Goal: Task Accomplishment & Management: Use online tool/utility

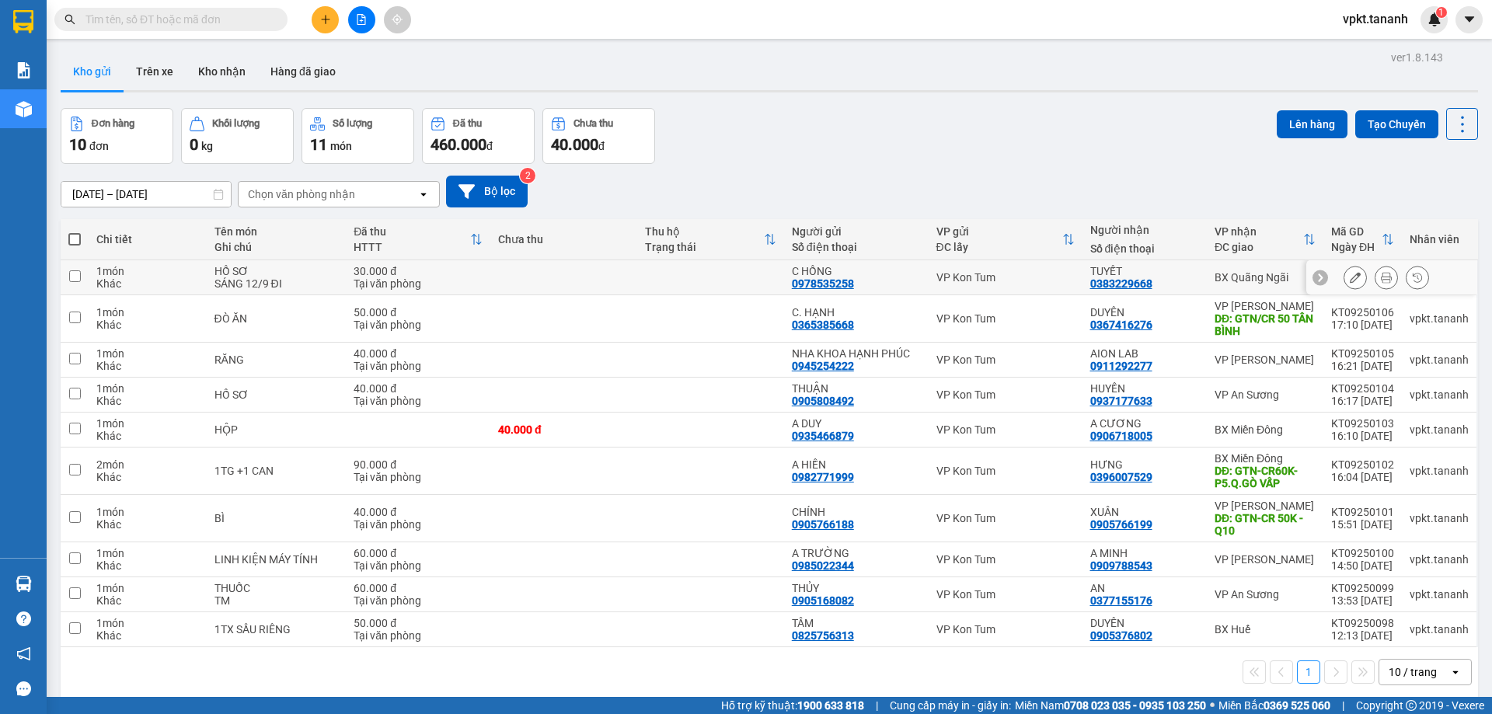
click at [73, 278] on input "checkbox" at bounding box center [75, 277] width 12 height 12
checkbox input "true"
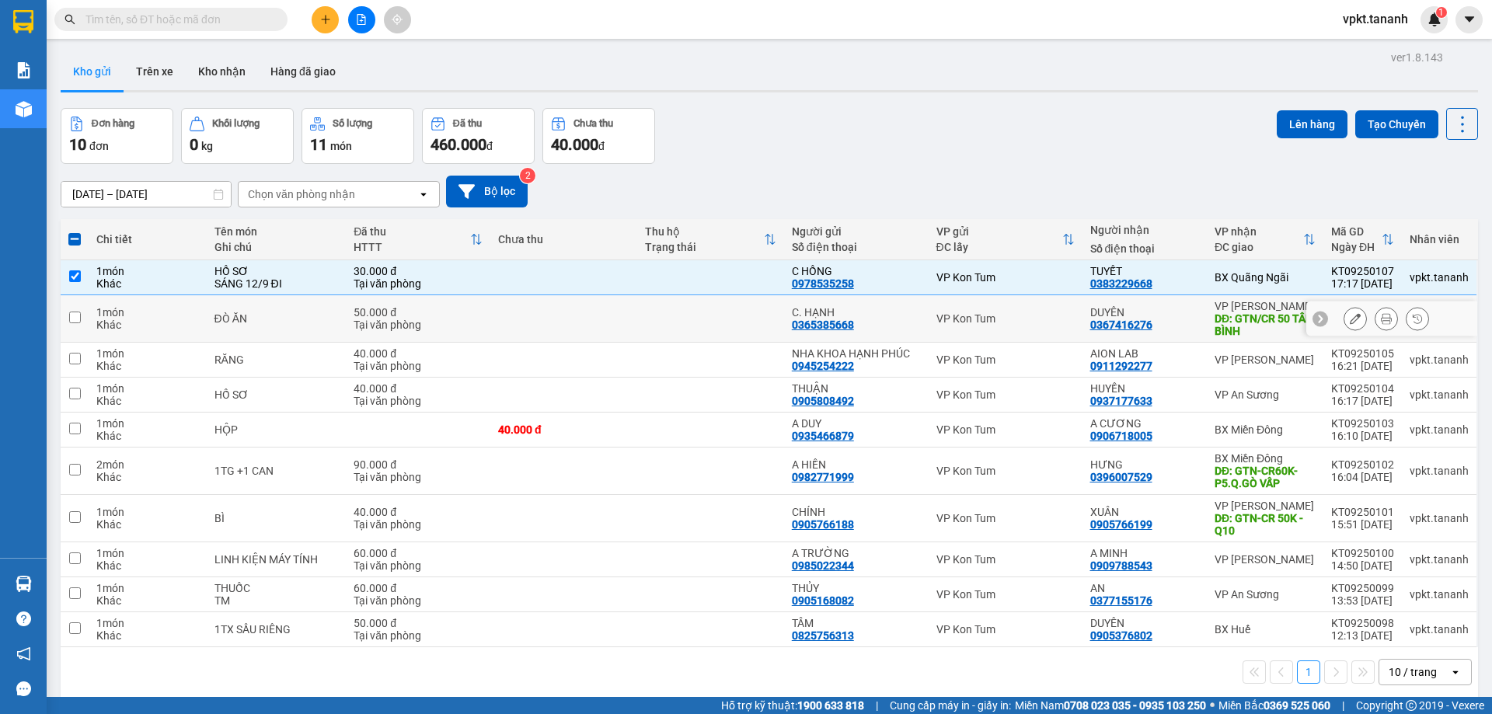
click at [75, 320] on input "checkbox" at bounding box center [75, 318] width 12 height 12
checkbox input "true"
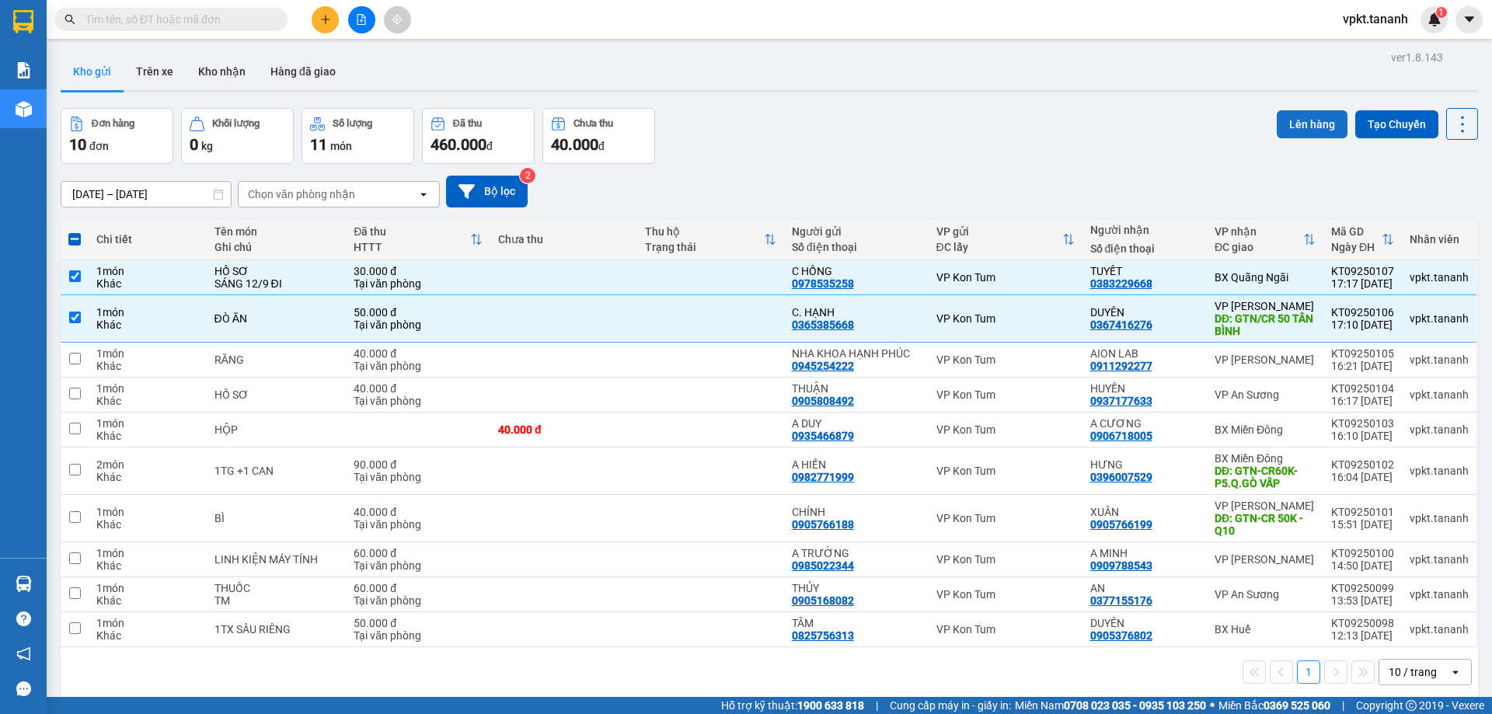
click at [1298, 110] on button "Lên hàng" at bounding box center [1312, 124] width 71 height 28
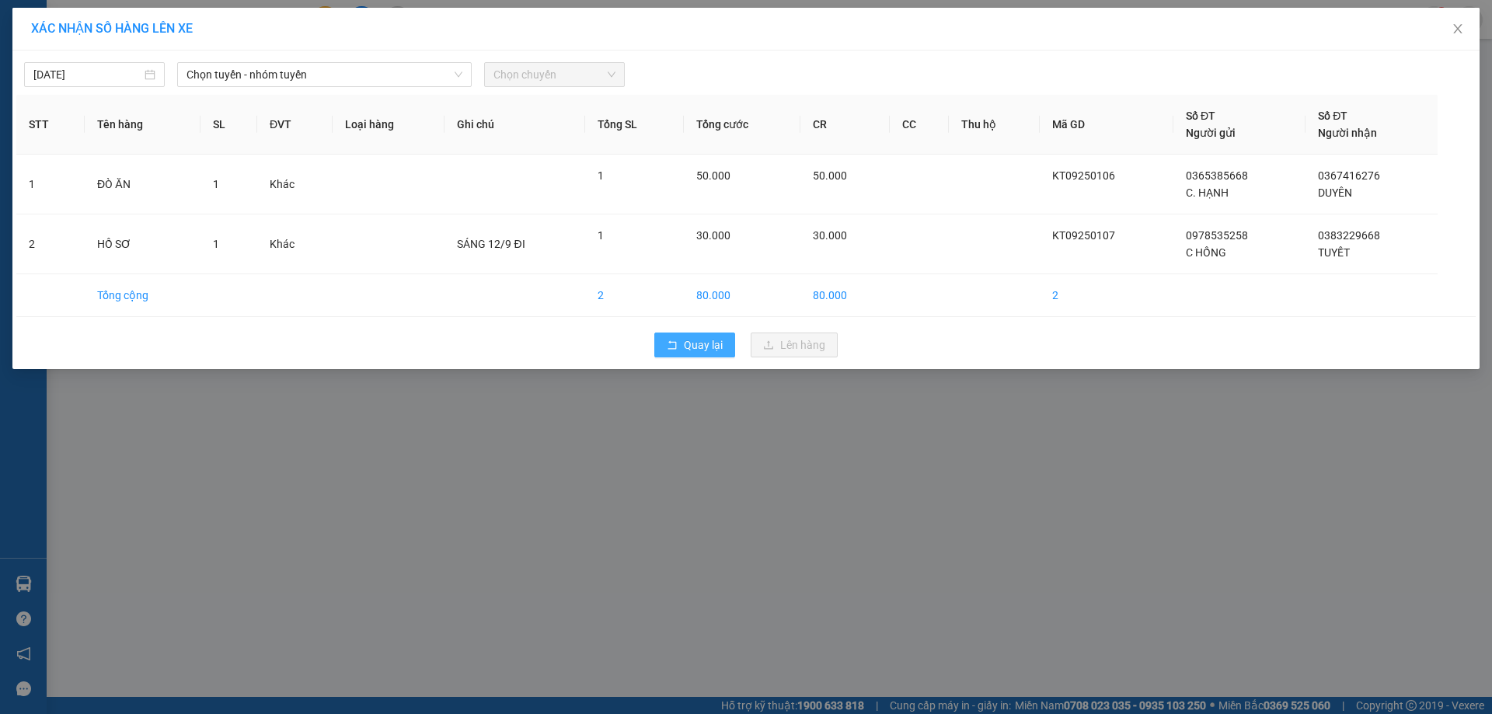
click at [728, 348] on button "Quay lại" at bounding box center [695, 345] width 81 height 25
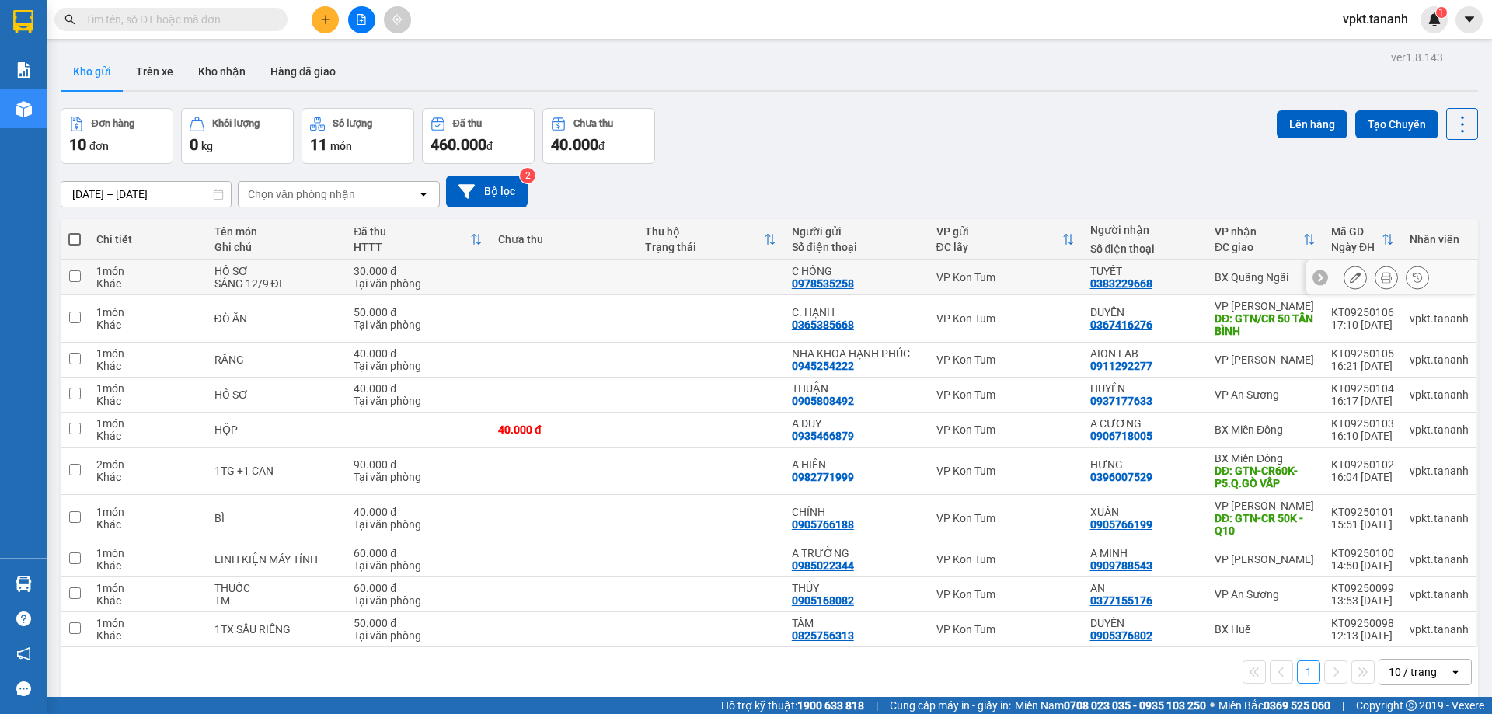
click at [78, 278] on input "checkbox" at bounding box center [75, 277] width 12 height 12
checkbox input "true"
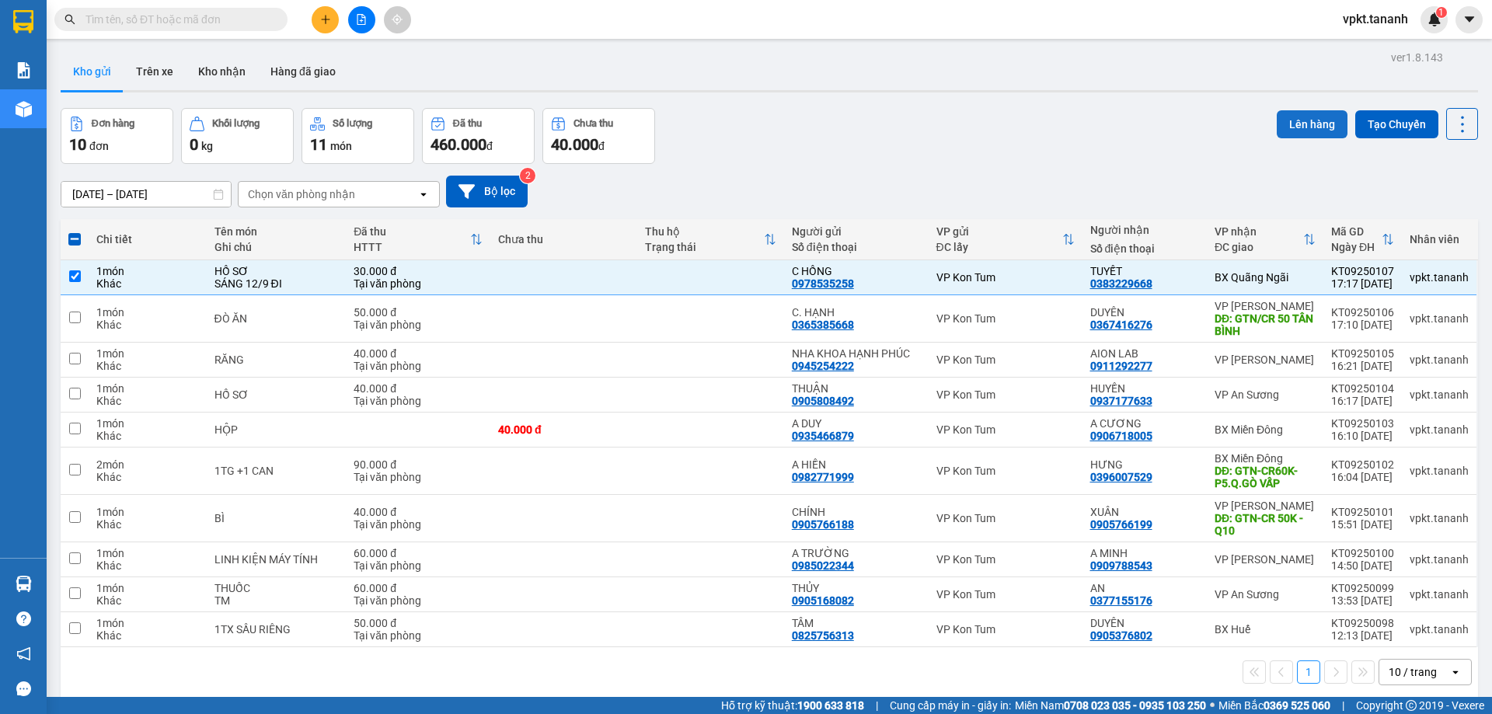
click at [1292, 122] on button "Lên hàng" at bounding box center [1312, 124] width 71 height 28
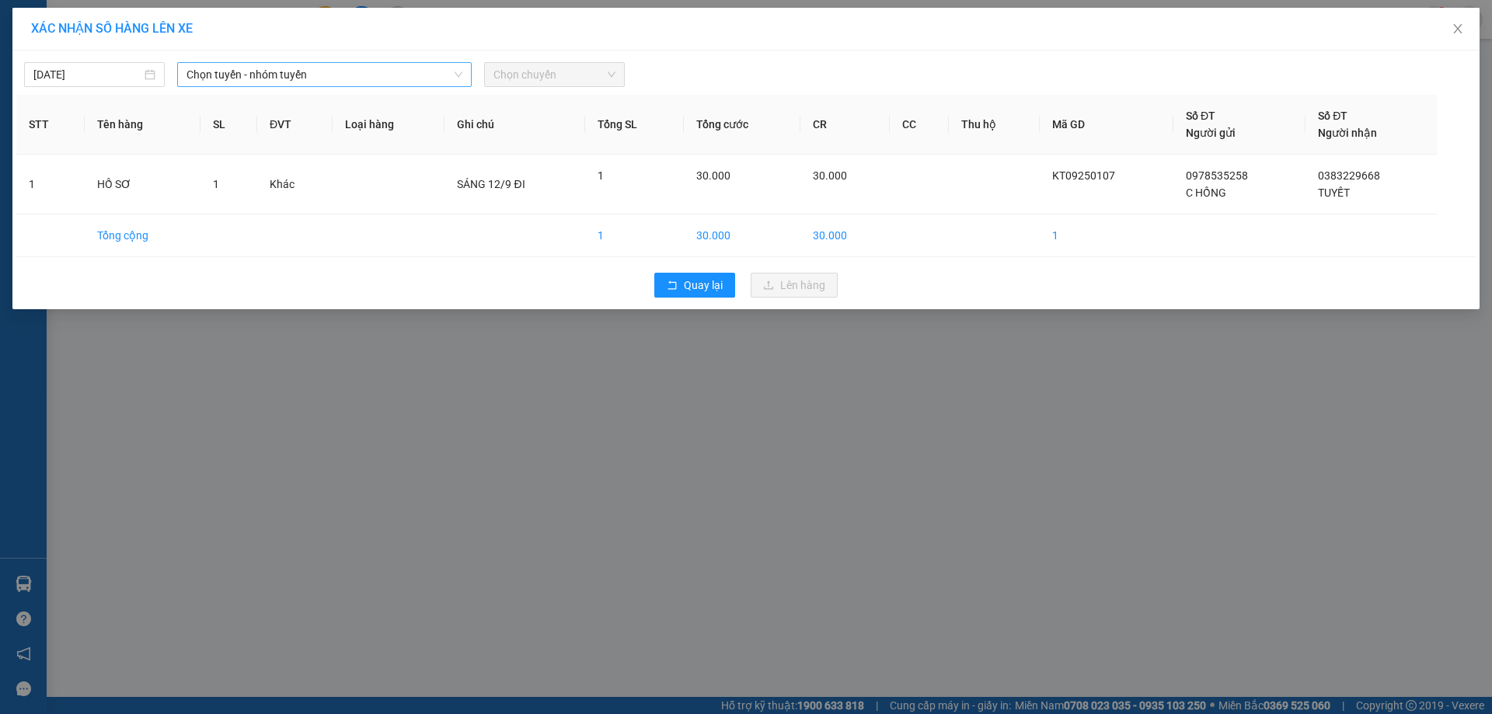
drag, startPoint x: 247, startPoint y: 61, endPoint x: 243, endPoint y: 68, distance: 9.1
click at [246, 61] on div "11/09/2025 Chọn tuyến - nhóm tuyến Chọn chuyến" at bounding box center [746, 70] width 1460 height 33
click at [243, 68] on span "Chọn tuyến - nhóm tuyến" at bounding box center [325, 74] width 276 height 23
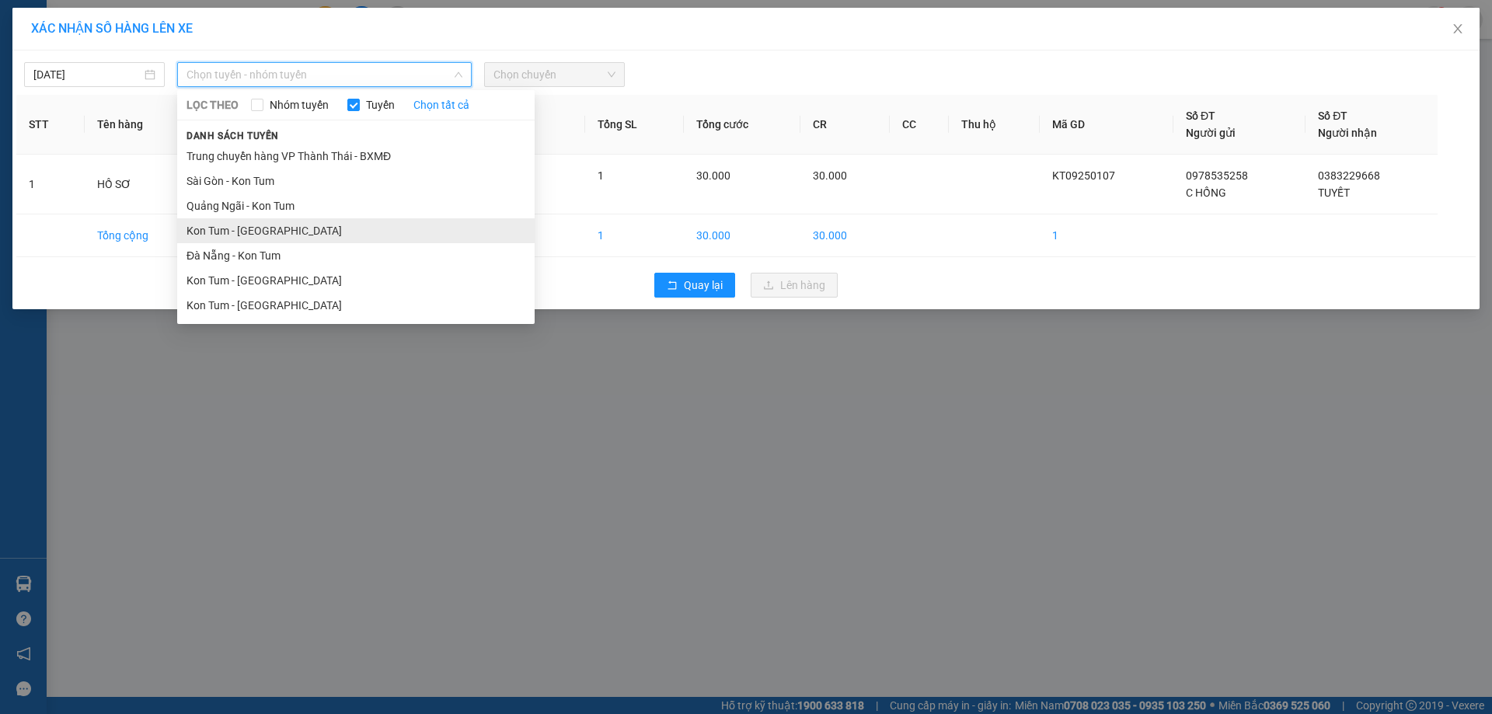
click at [273, 234] on li "Kon Tum - Quảng Ngãi" at bounding box center [356, 230] width 358 height 25
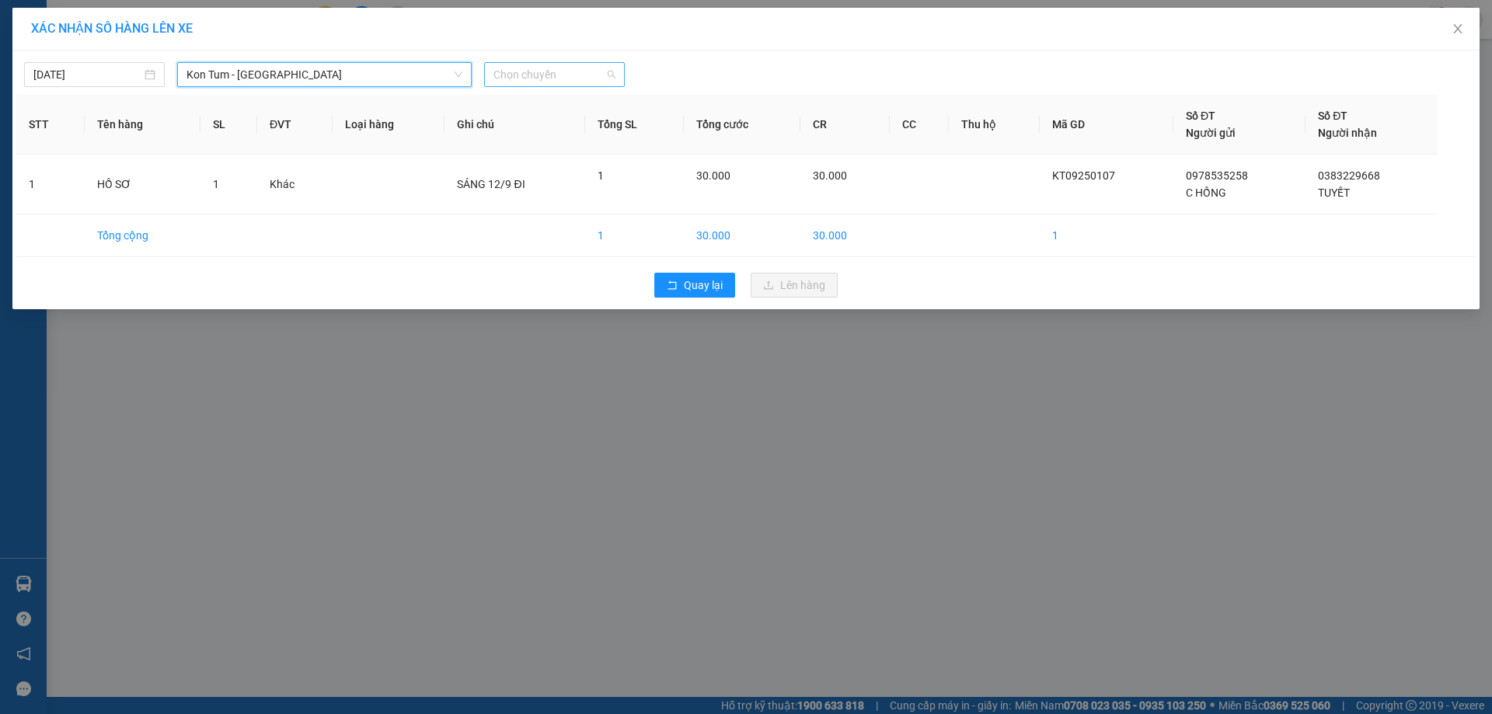
click at [504, 68] on span "Chọn chuyến" at bounding box center [555, 74] width 122 height 23
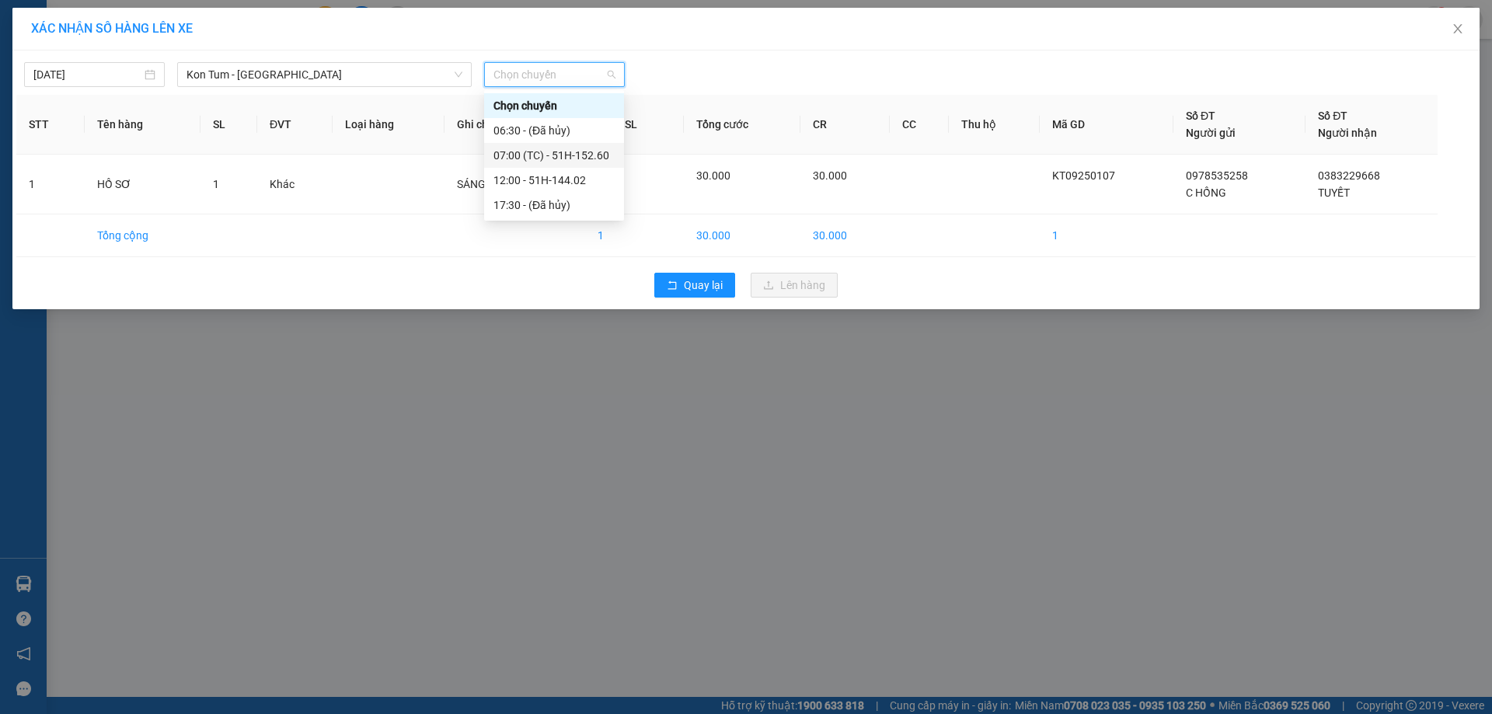
click at [602, 155] on div "07:00 (TC) - 51H-152.60" at bounding box center [554, 155] width 121 height 17
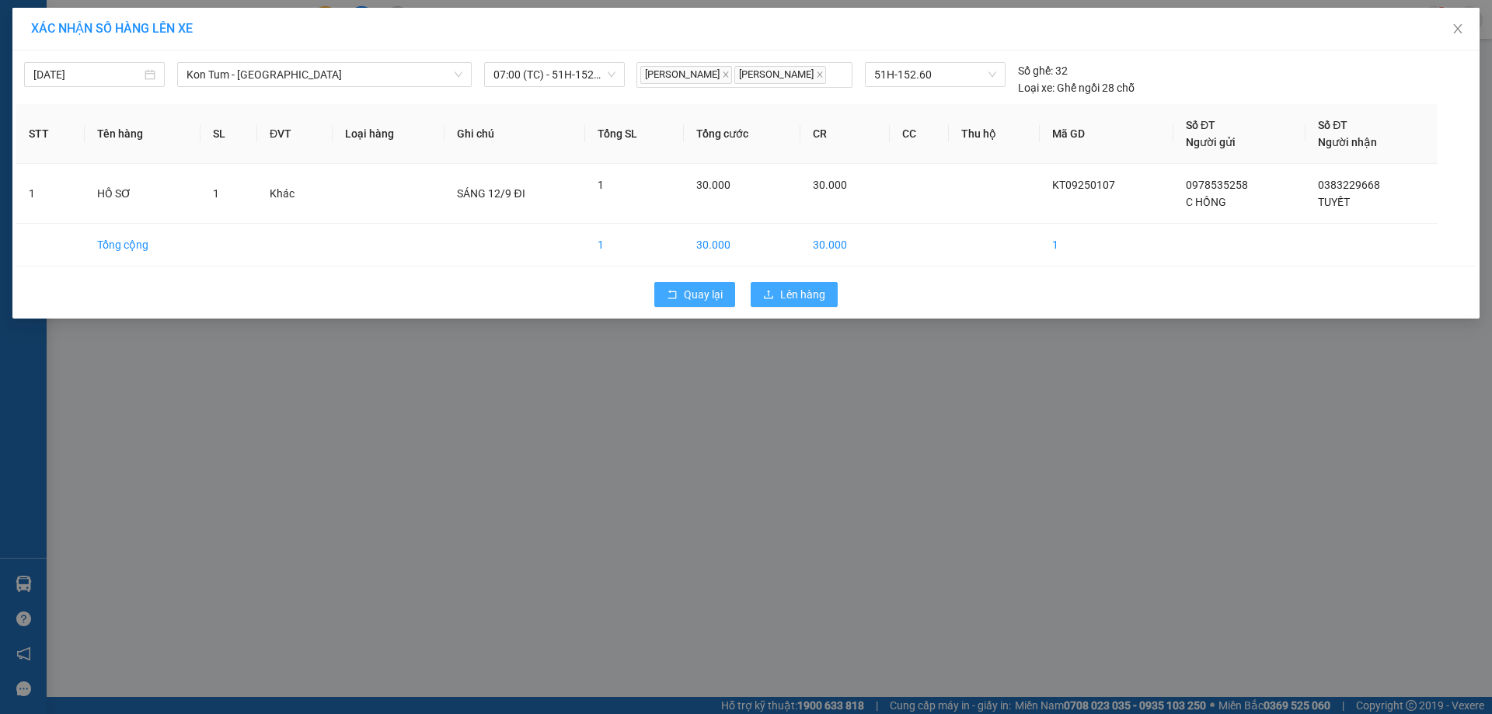
drag, startPoint x: 685, startPoint y: 288, endPoint x: 803, endPoint y: 294, distance: 118.3
click at [803, 294] on div "Quay lại Lên hàng" at bounding box center [746, 294] width 1460 height 40
click at [803, 294] on span "Lên hàng" at bounding box center [802, 294] width 45 height 17
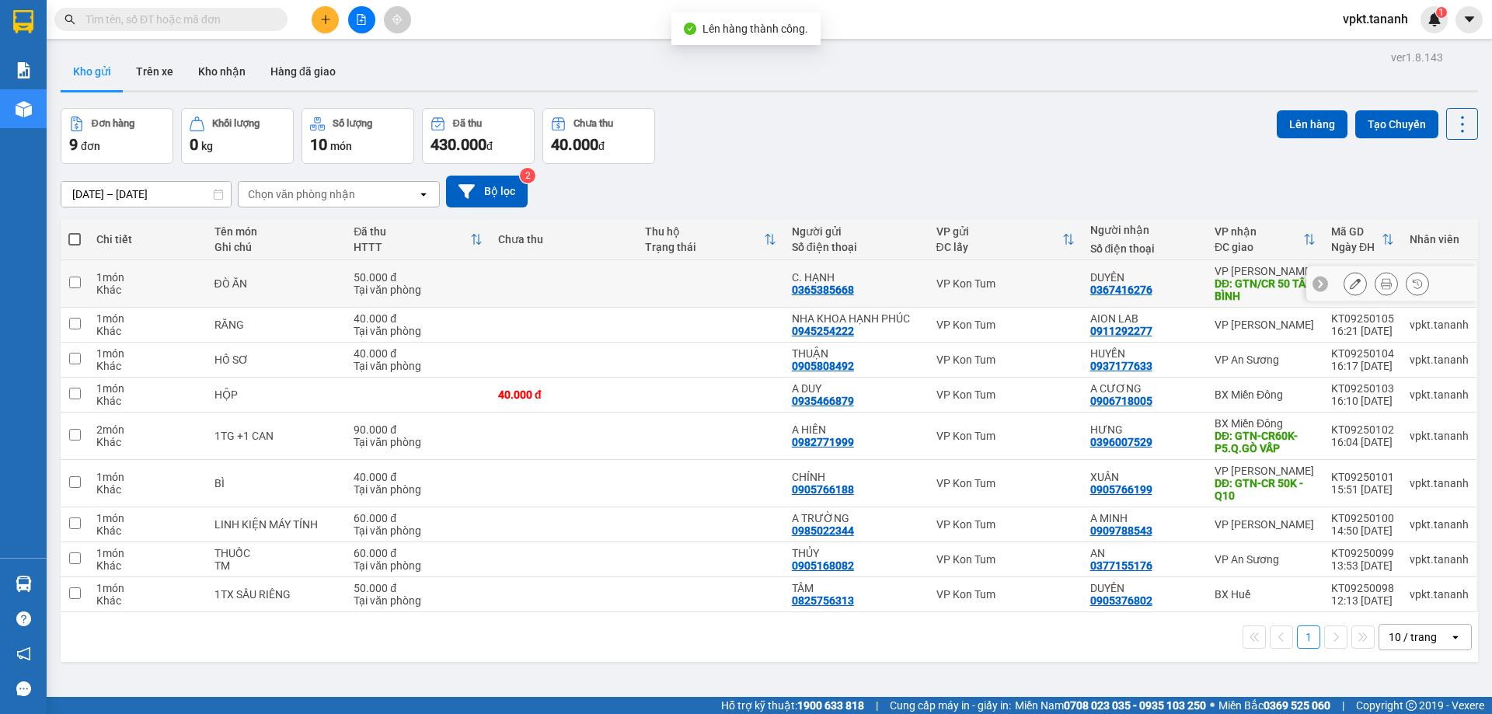
click at [72, 282] on input "checkbox" at bounding box center [75, 283] width 12 height 12
checkbox input "true"
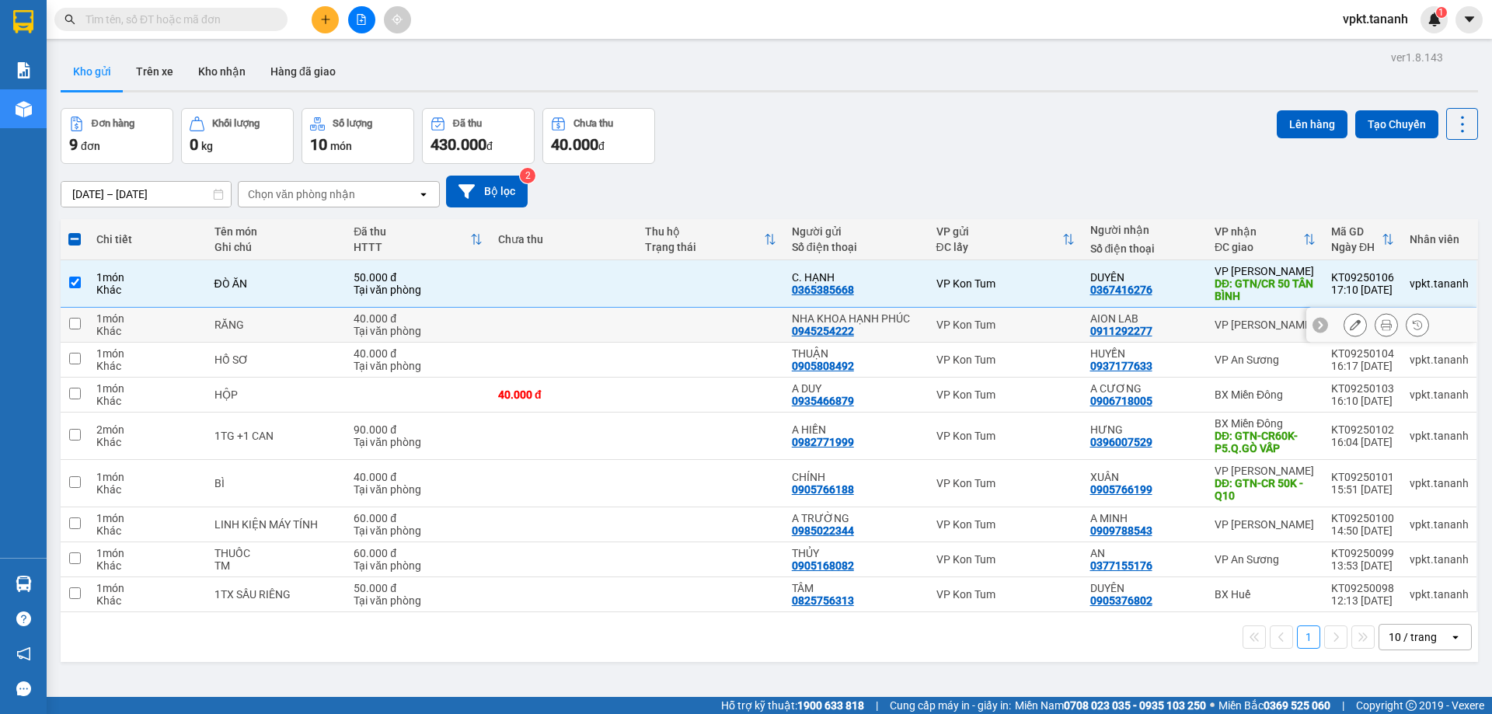
click at [86, 319] on td at bounding box center [75, 325] width 28 height 35
checkbox input "true"
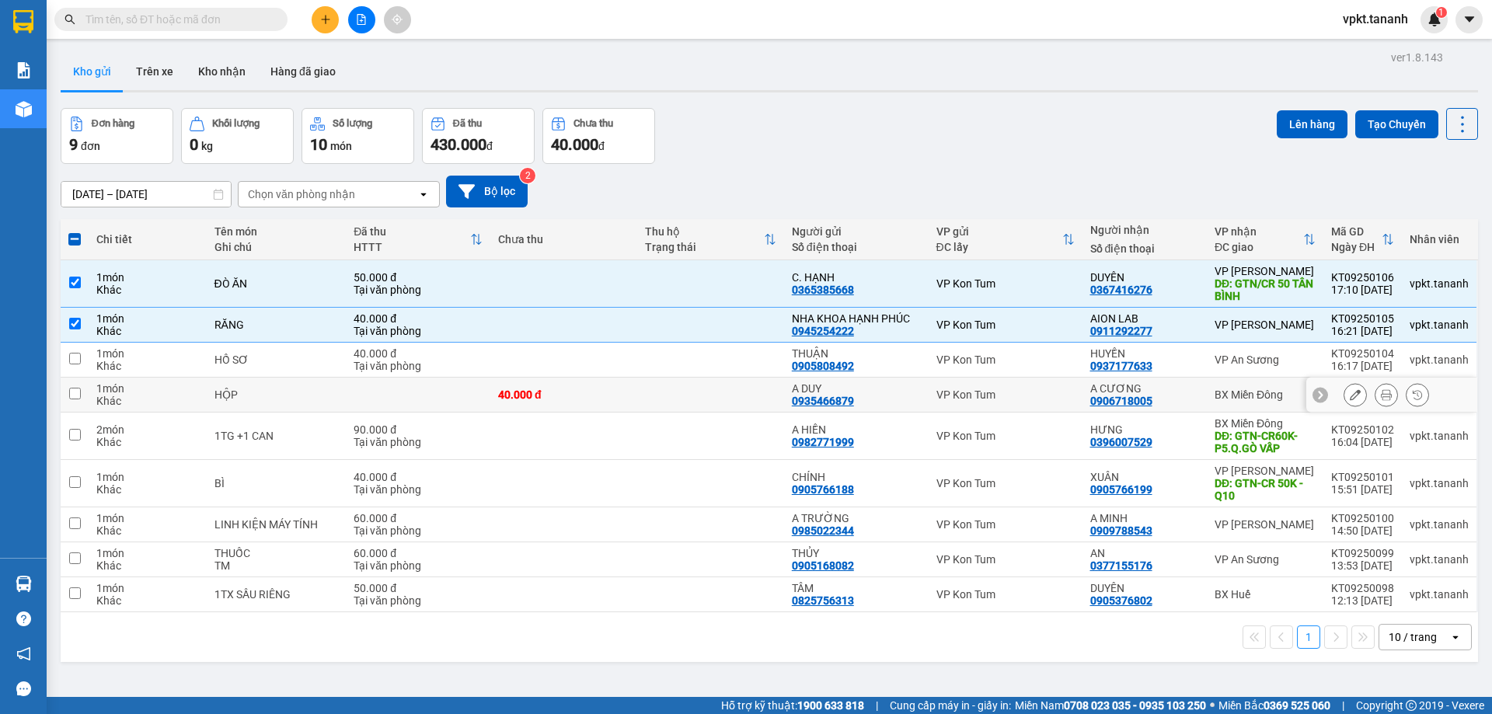
click at [76, 392] on input "checkbox" at bounding box center [75, 394] width 12 height 12
checkbox input "true"
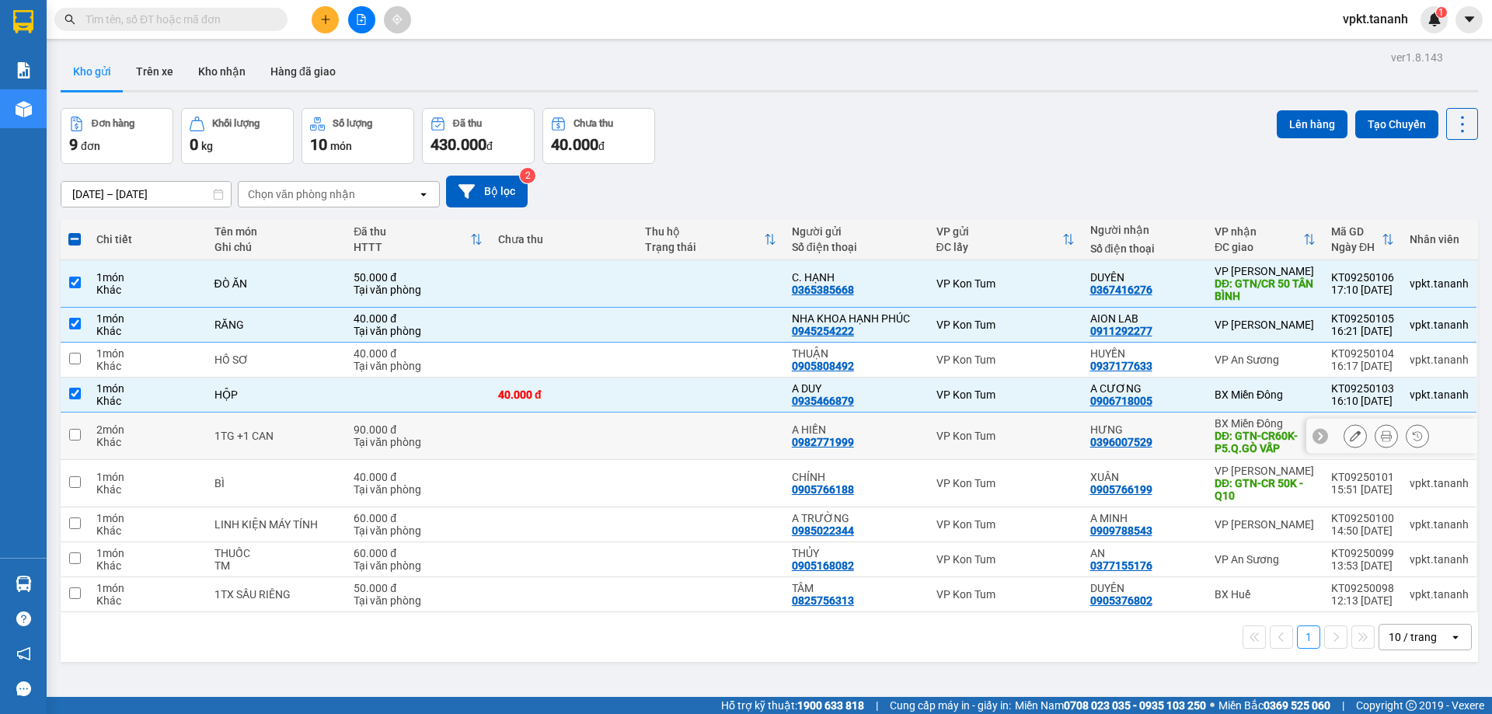
click at [71, 436] on input "checkbox" at bounding box center [75, 435] width 12 height 12
checkbox input "true"
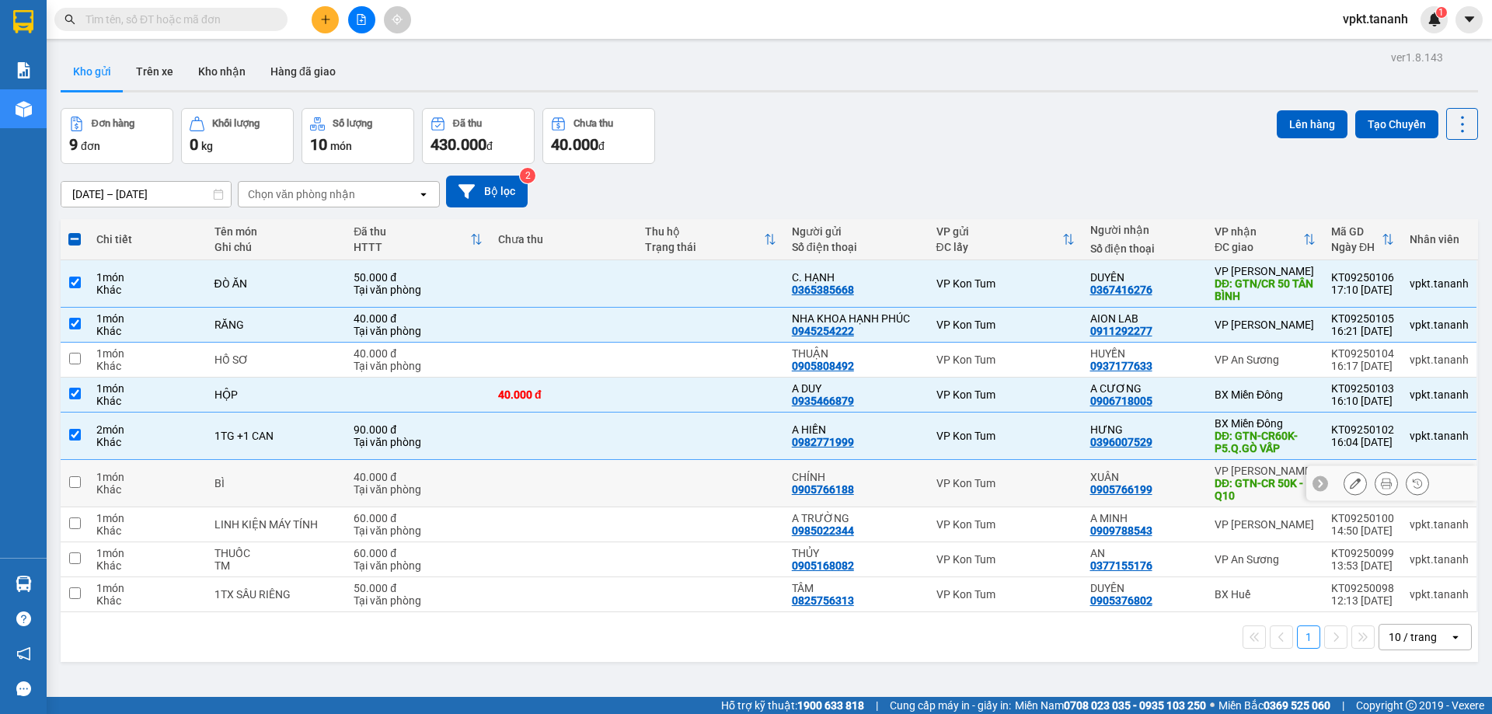
click at [71, 480] on input "checkbox" at bounding box center [75, 482] width 12 height 12
checkbox input "true"
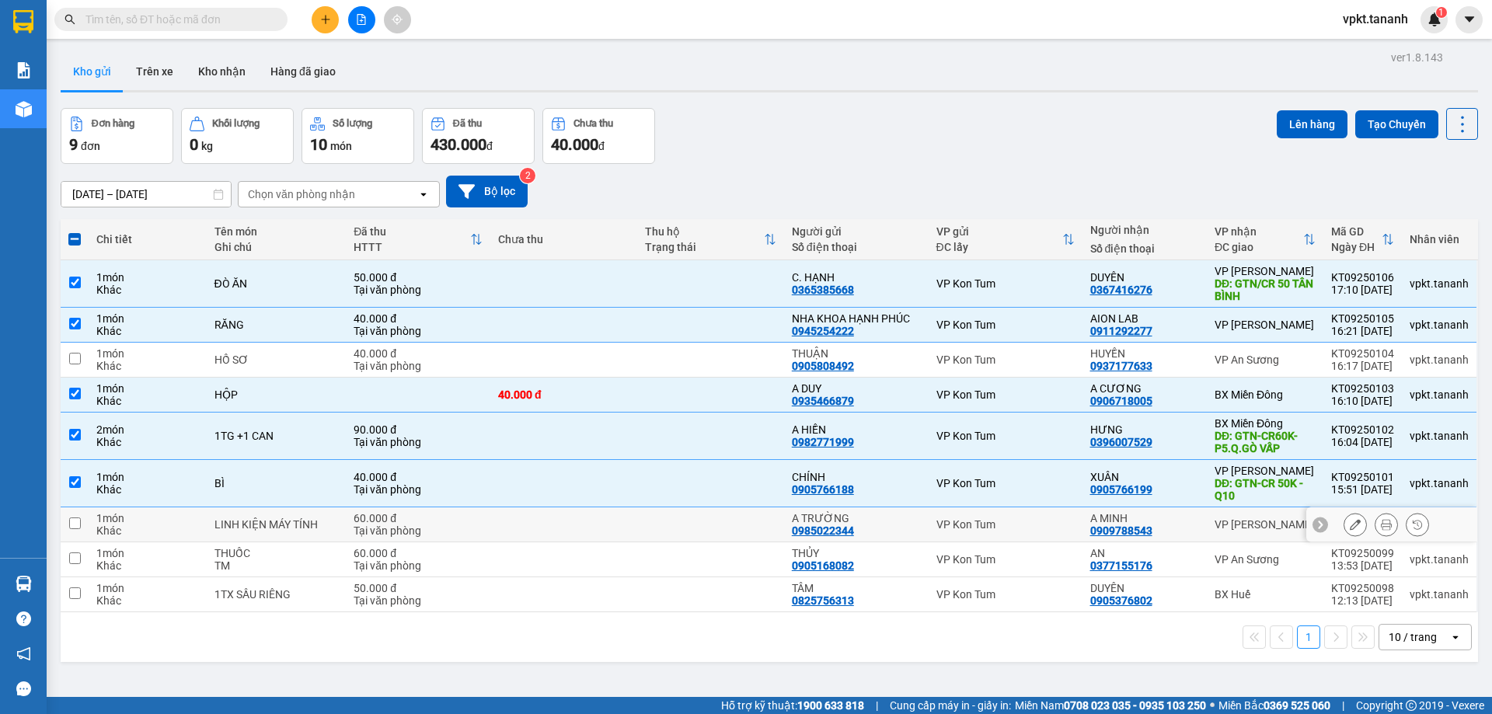
click at [72, 519] on input "checkbox" at bounding box center [75, 524] width 12 height 12
checkbox input "true"
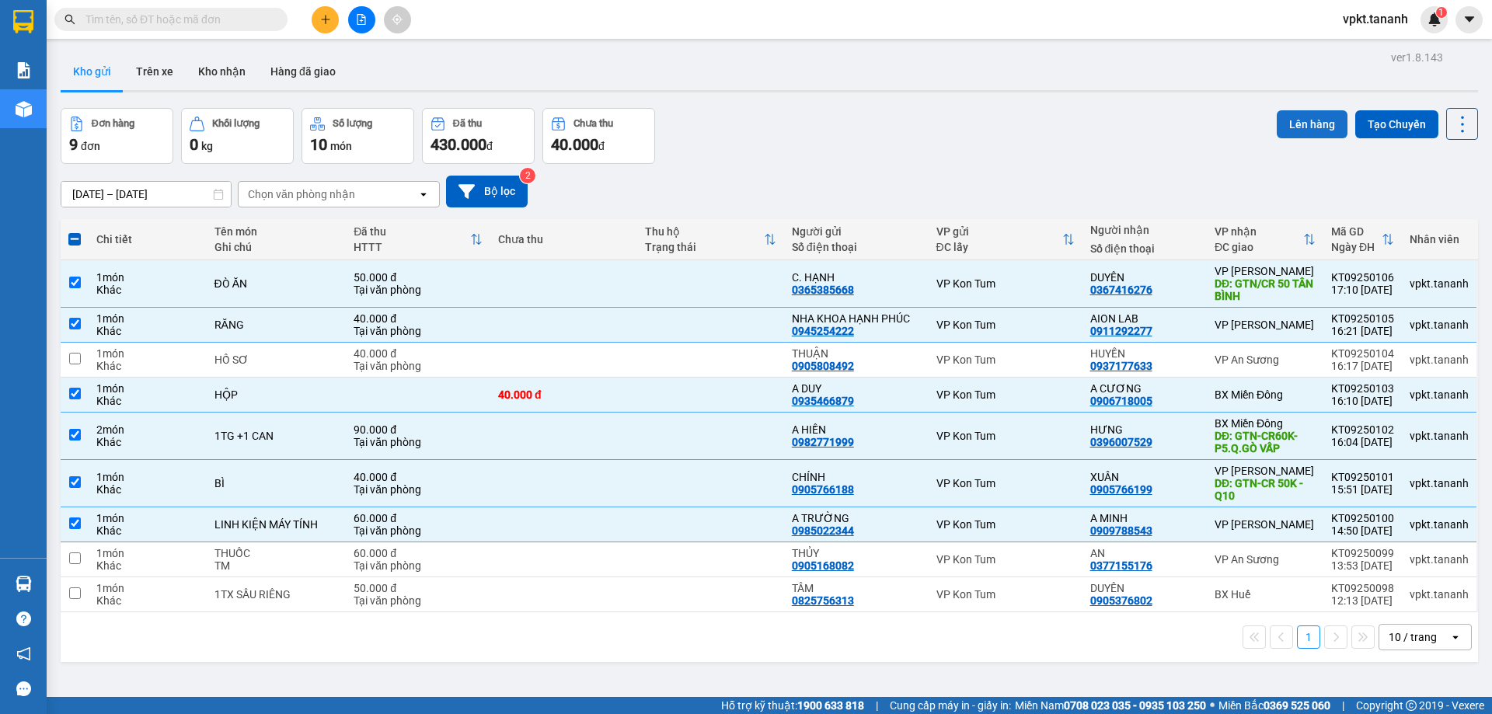
click at [1299, 123] on button "Lên hàng" at bounding box center [1312, 124] width 71 height 28
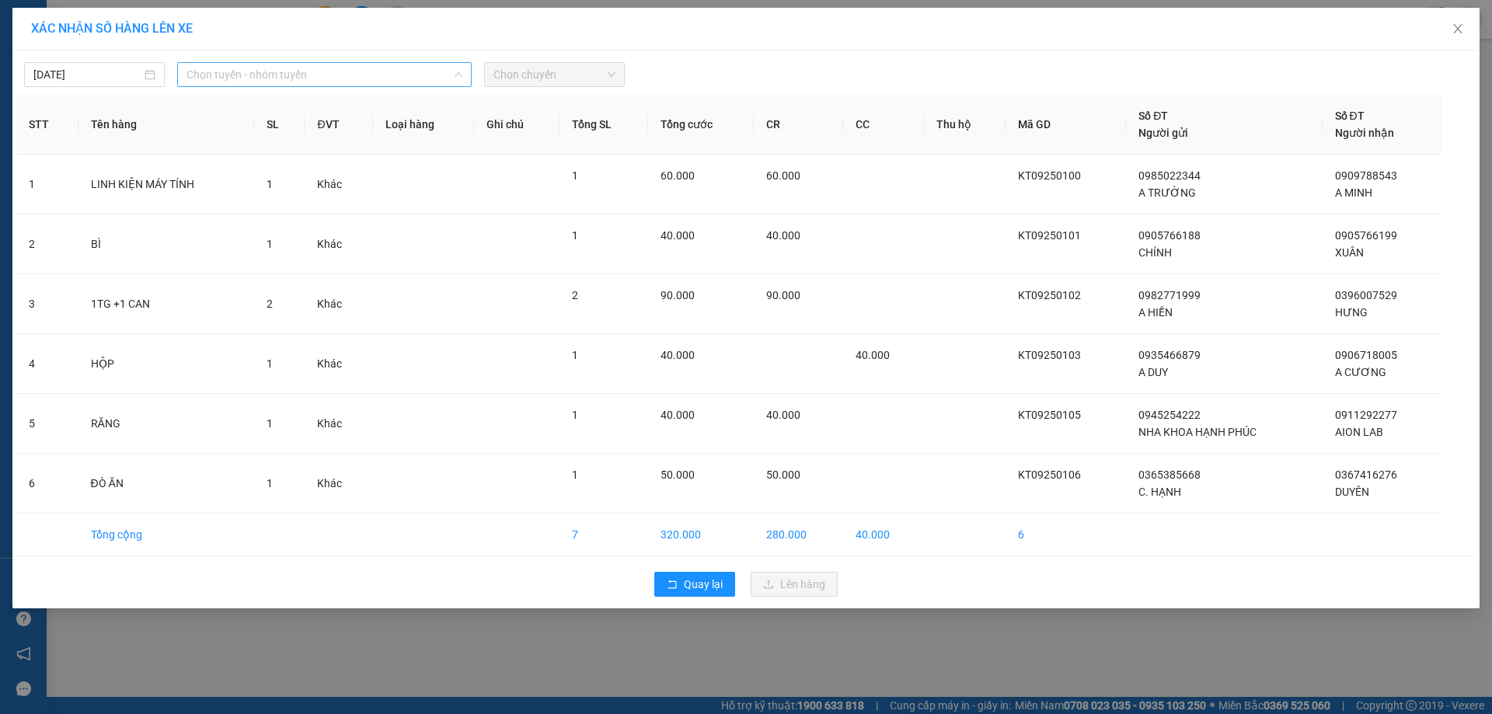
click at [311, 80] on span "Chọn tuyến - nhóm tuyến" at bounding box center [325, 74] width 276 height 23
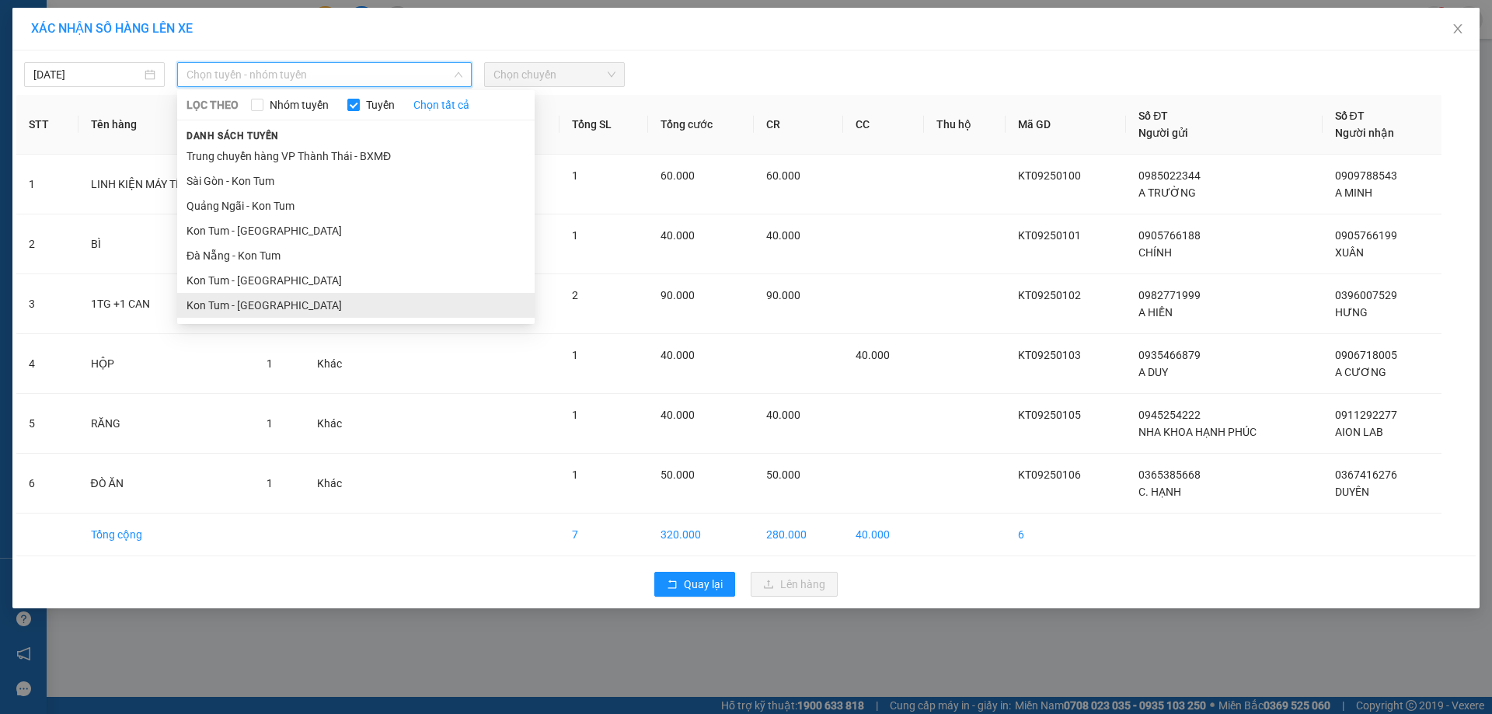
click at [260, 308] on li "Kon Tum - Sài Gòn" at bounding box center [356, 305] width 358 height 25
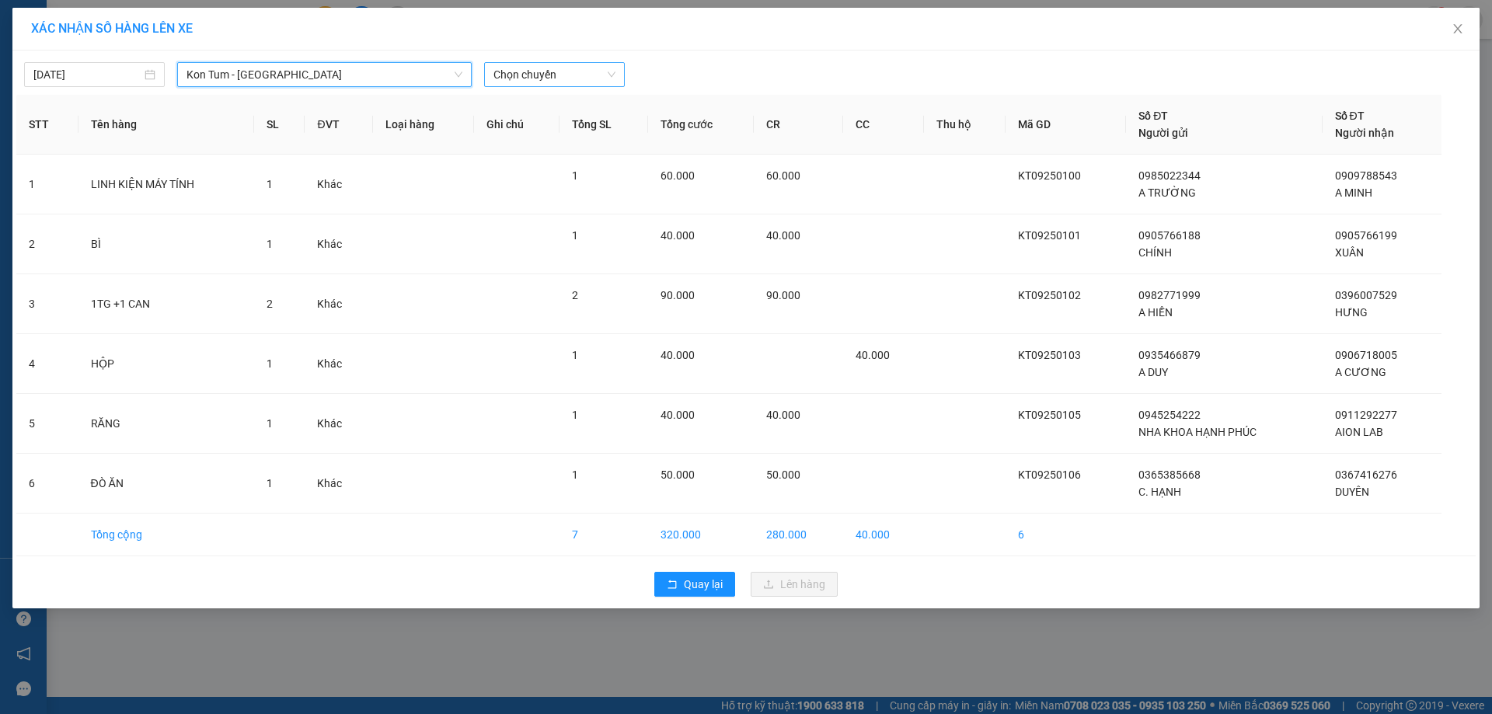
click at [529, 79] on span "Chọn chuyến" at bounding box center [555, 74] width 122 height 23
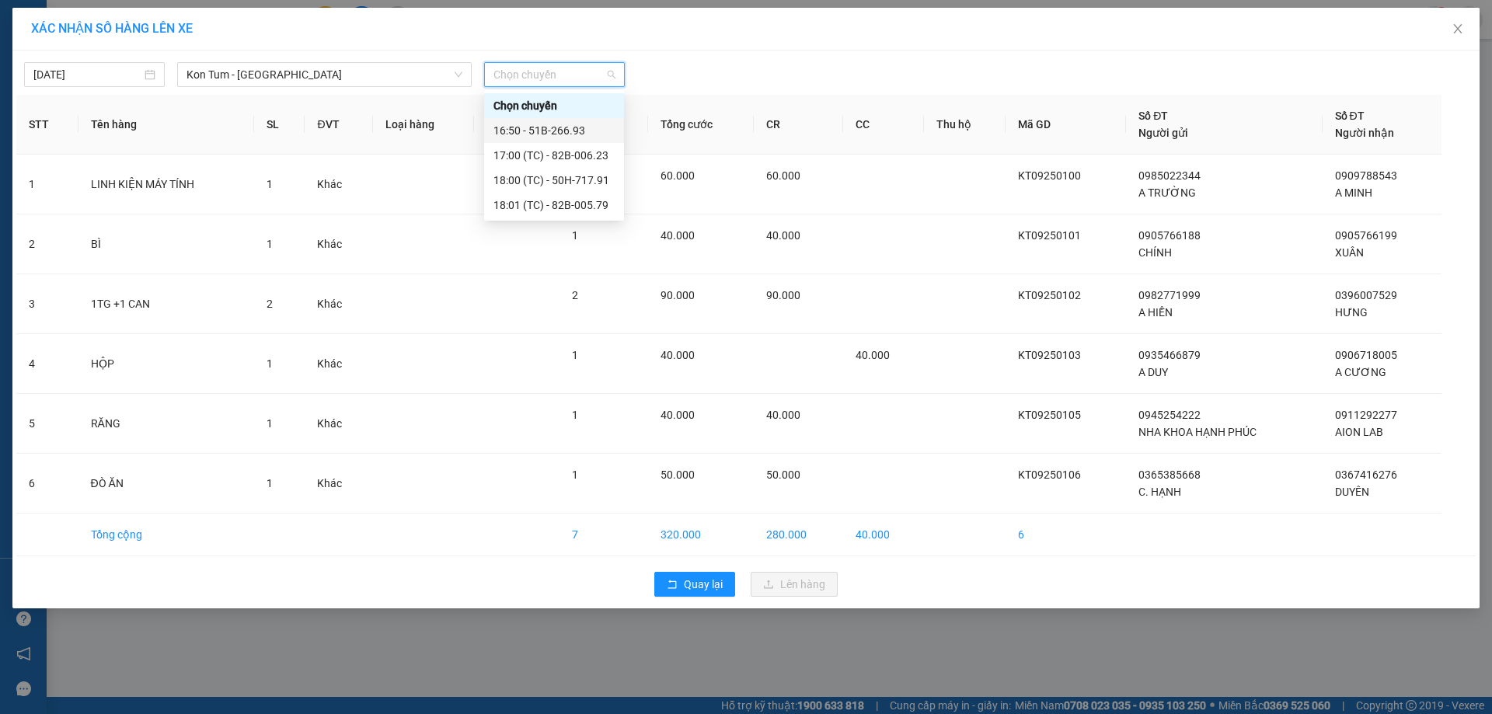
click at [539, 128] on div "16:50 - 51B-266.93" at bounding box center [554, 130] width 121 height 17
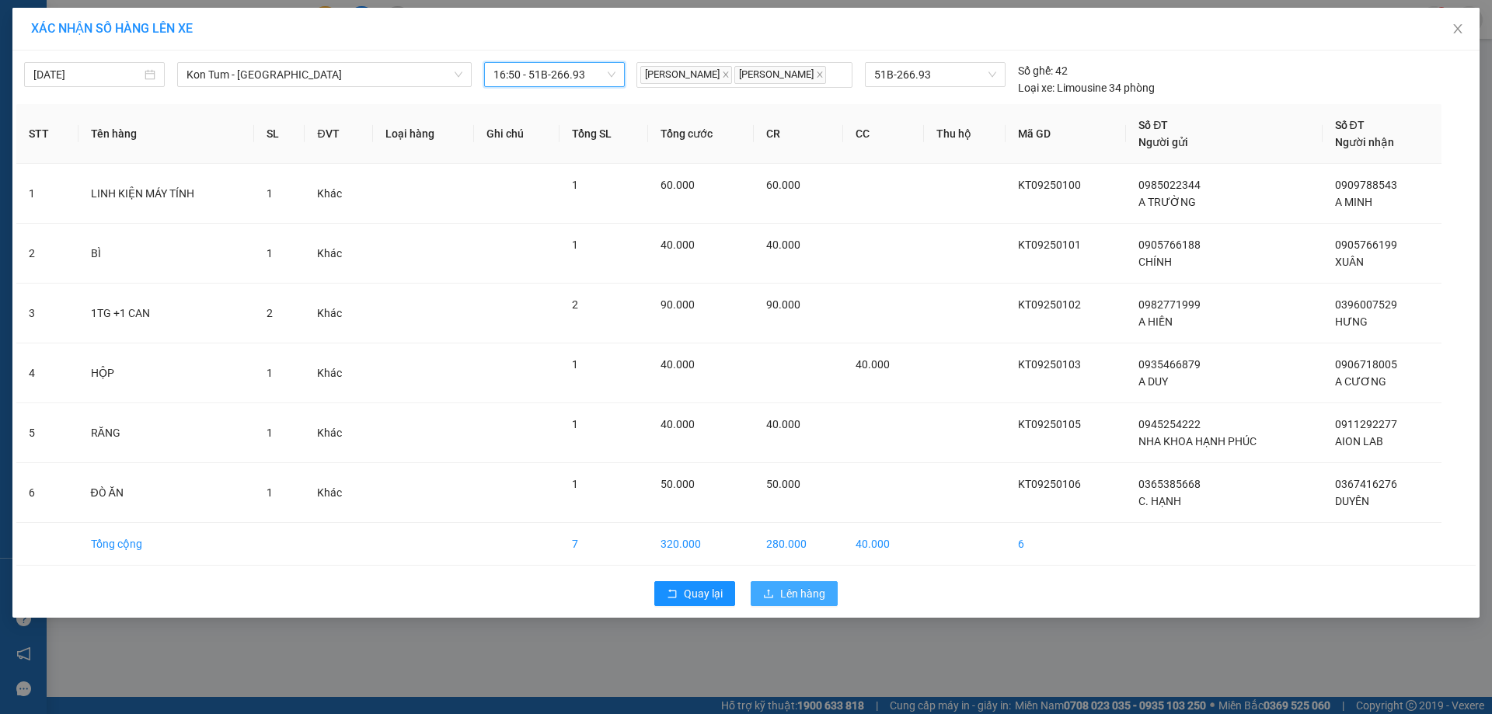
click at [798, 602] on span "Lên hàng" at bounding box center [802, 593] width 45 height 17
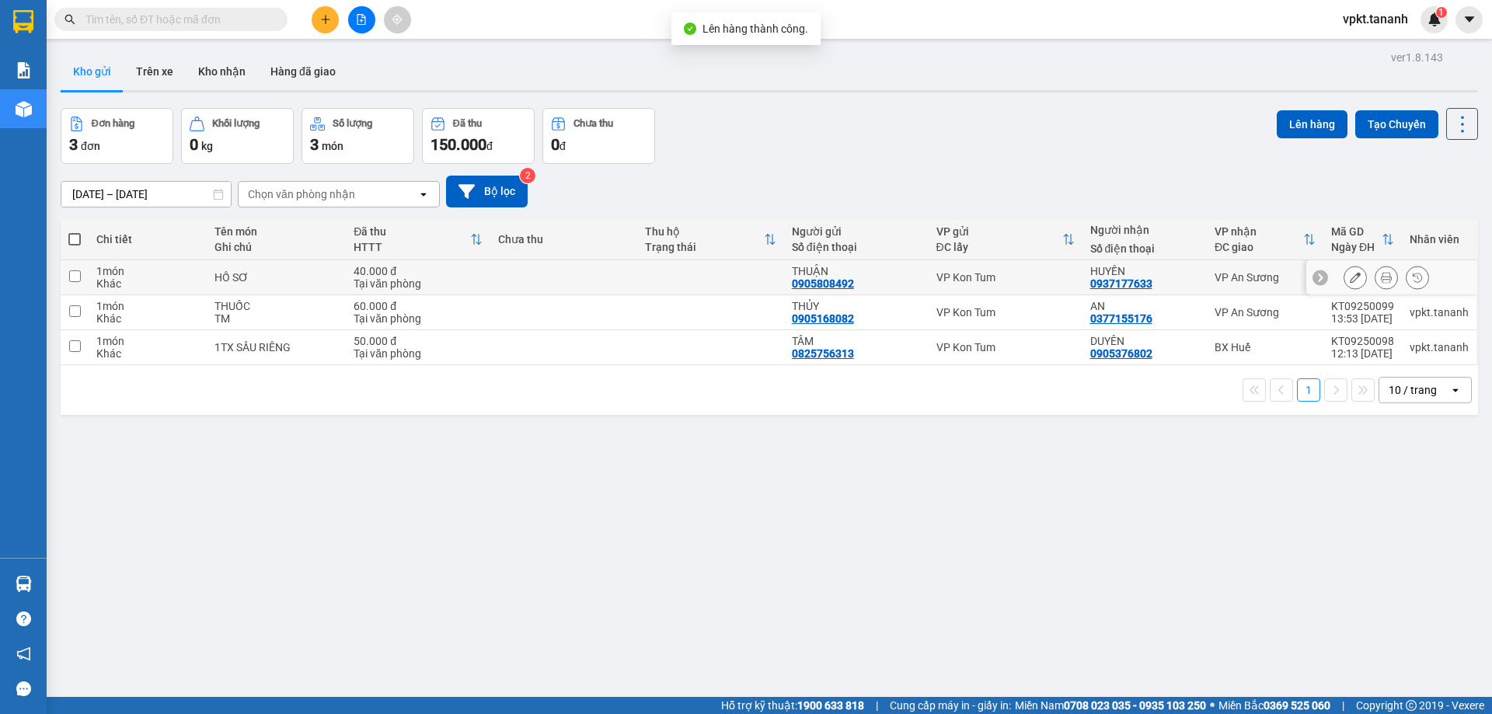
click at [68, 272] on td at bounding box center [75, 277] width 28 height 35
checkbox input "true"
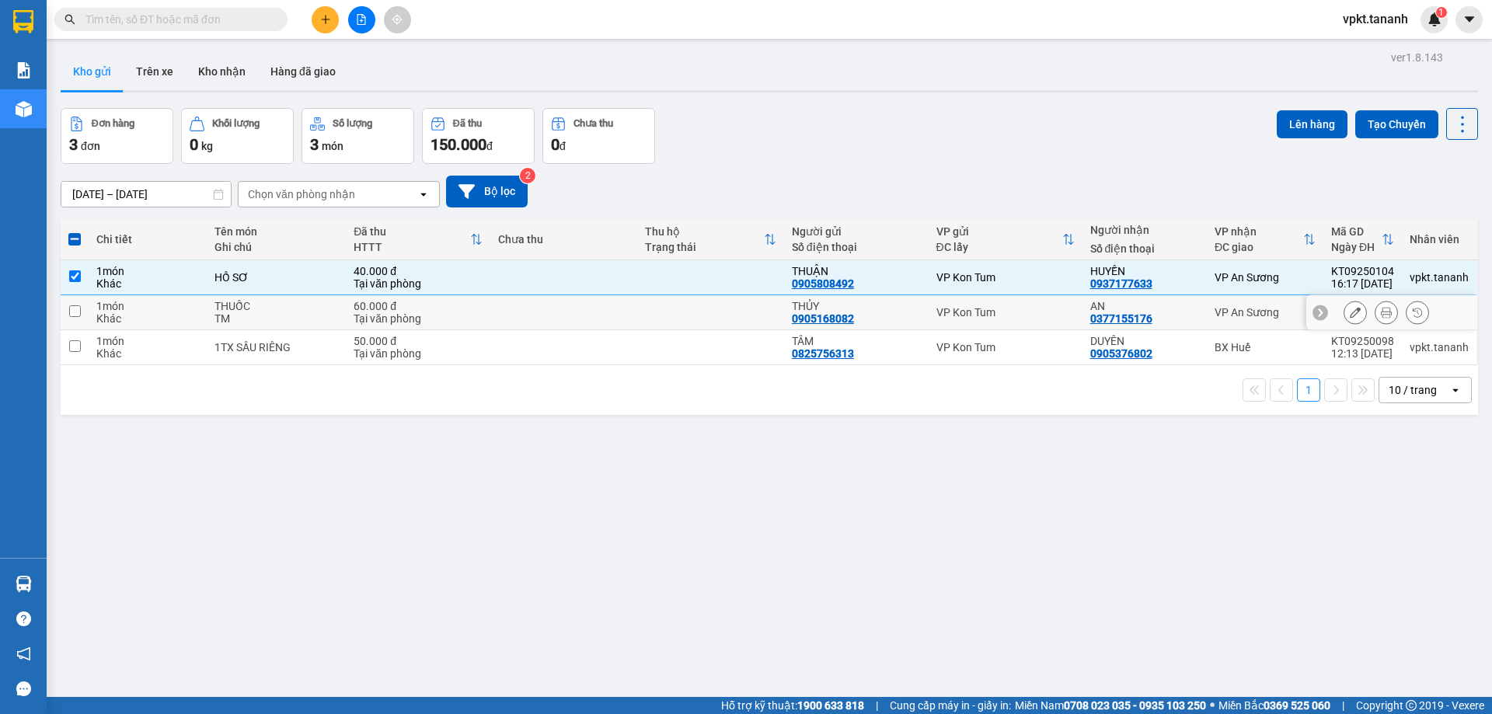
click at [77, 310] on input "checkbox" at bounding box center [75, 311] width 12 height 12
checkbox input "true"
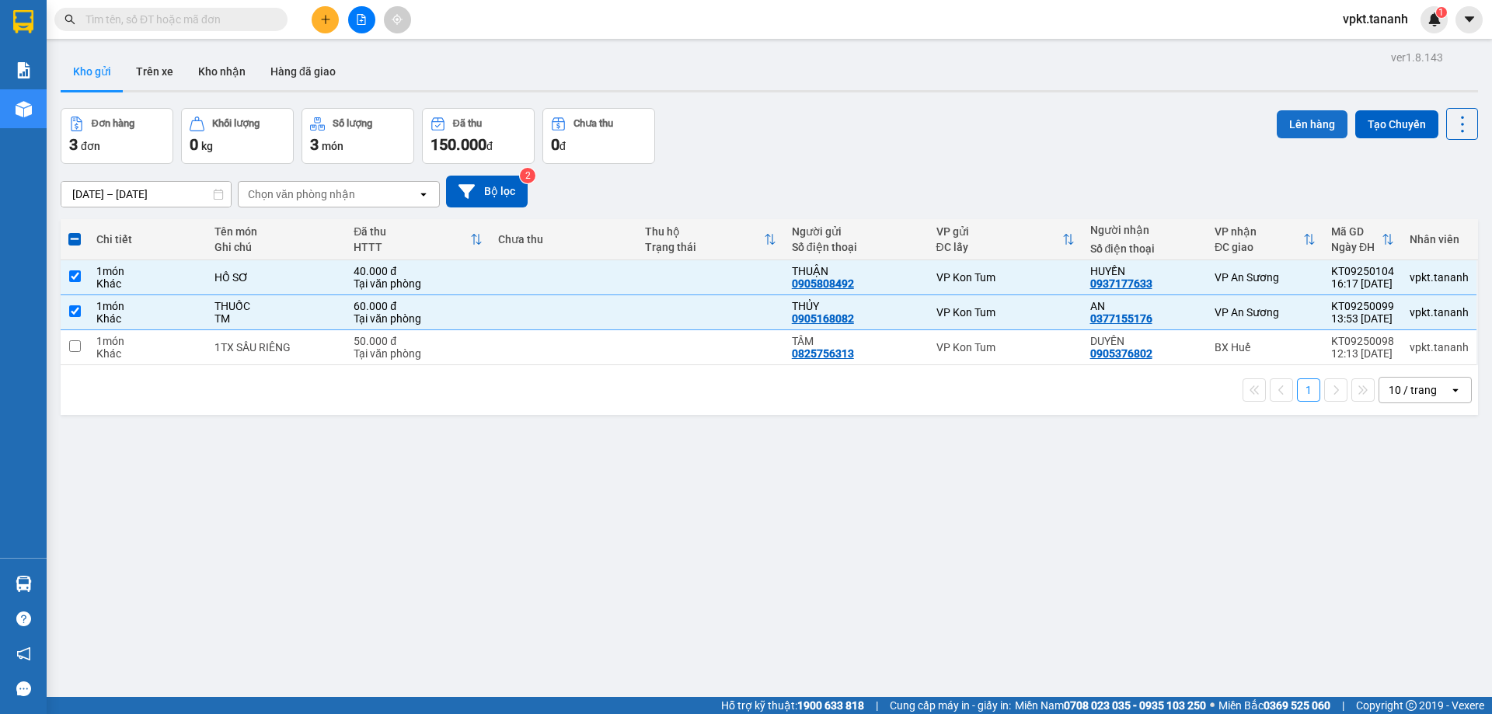
click at [1282, 133] on button "Lên hàng" at bounding box center [1312, 124] width 71 height 28
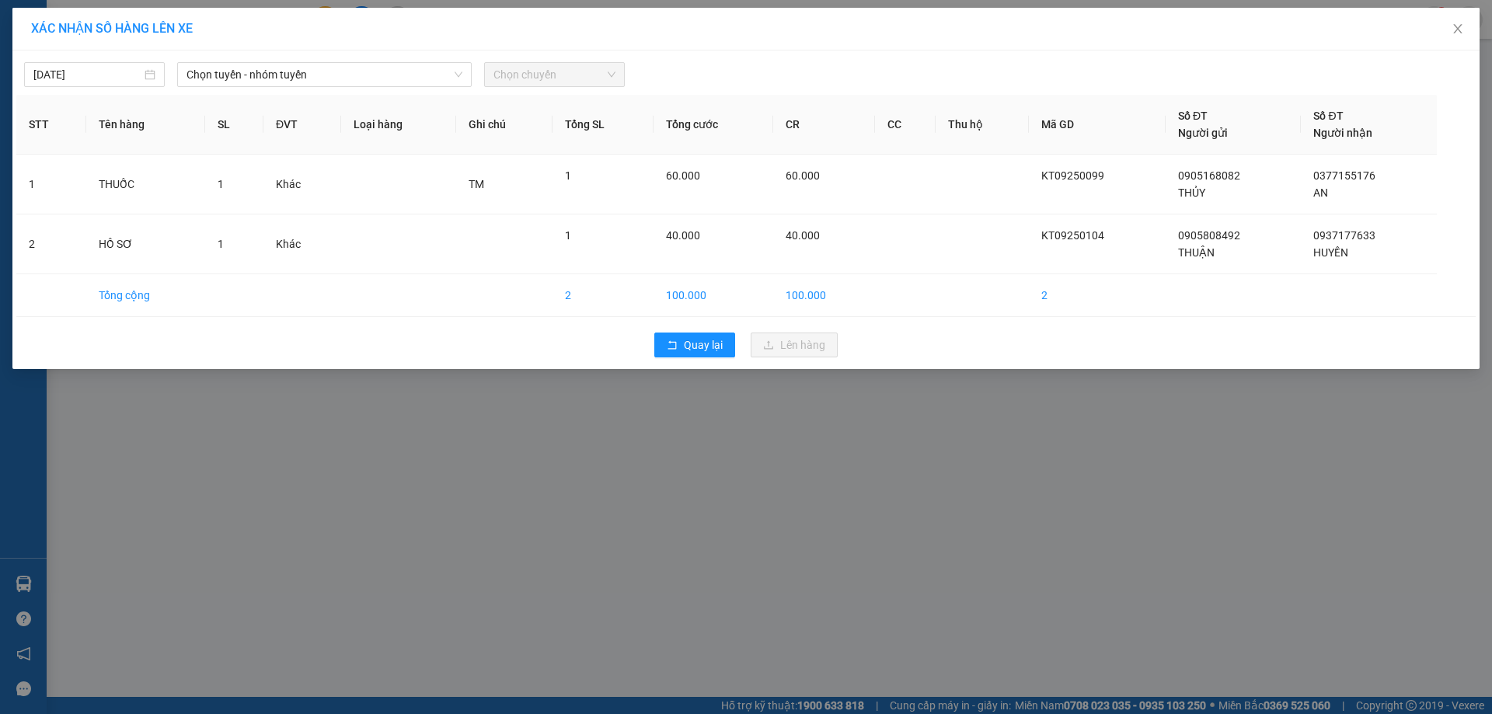
click at [431, 88] on div "11/09/2025 Chọn tuyến - nhóm tuyến Chọn chuyến STT Tên hàng SL ĐVT Loại hàng Gh…" at bounding box center [746, 210] width 1468 height 319
click at [431, 77] on span "Chọn tuyến - nhóm tuyến" at bounding box center [325, 74] width 276 height 23
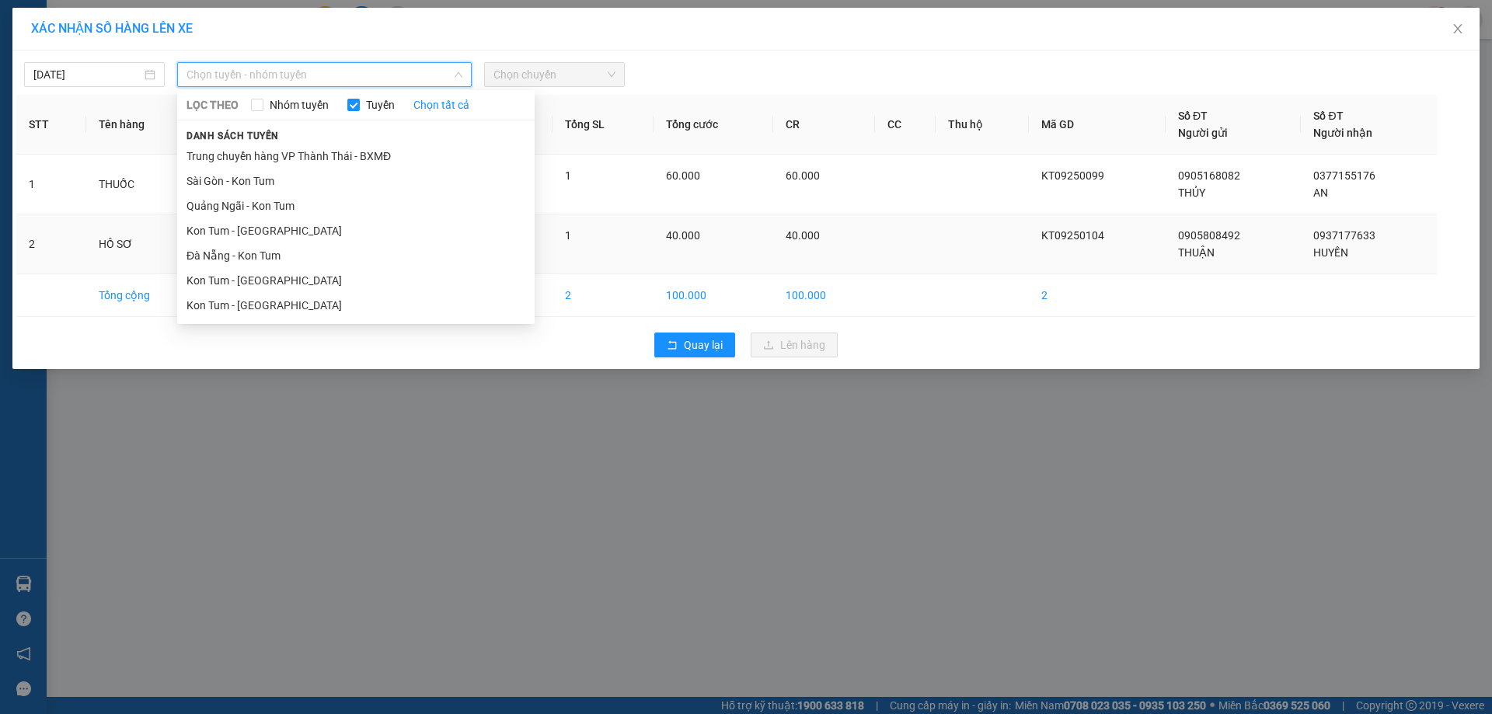
drag, startPoint x: 266, startPoint y: 302, endPoint x: 267, endPoint y: 271, distance: 31.9
click at [267, 298] on li "Kon Tum - Sài Gòn" at bounding box center [356, 305] width 358 height 25
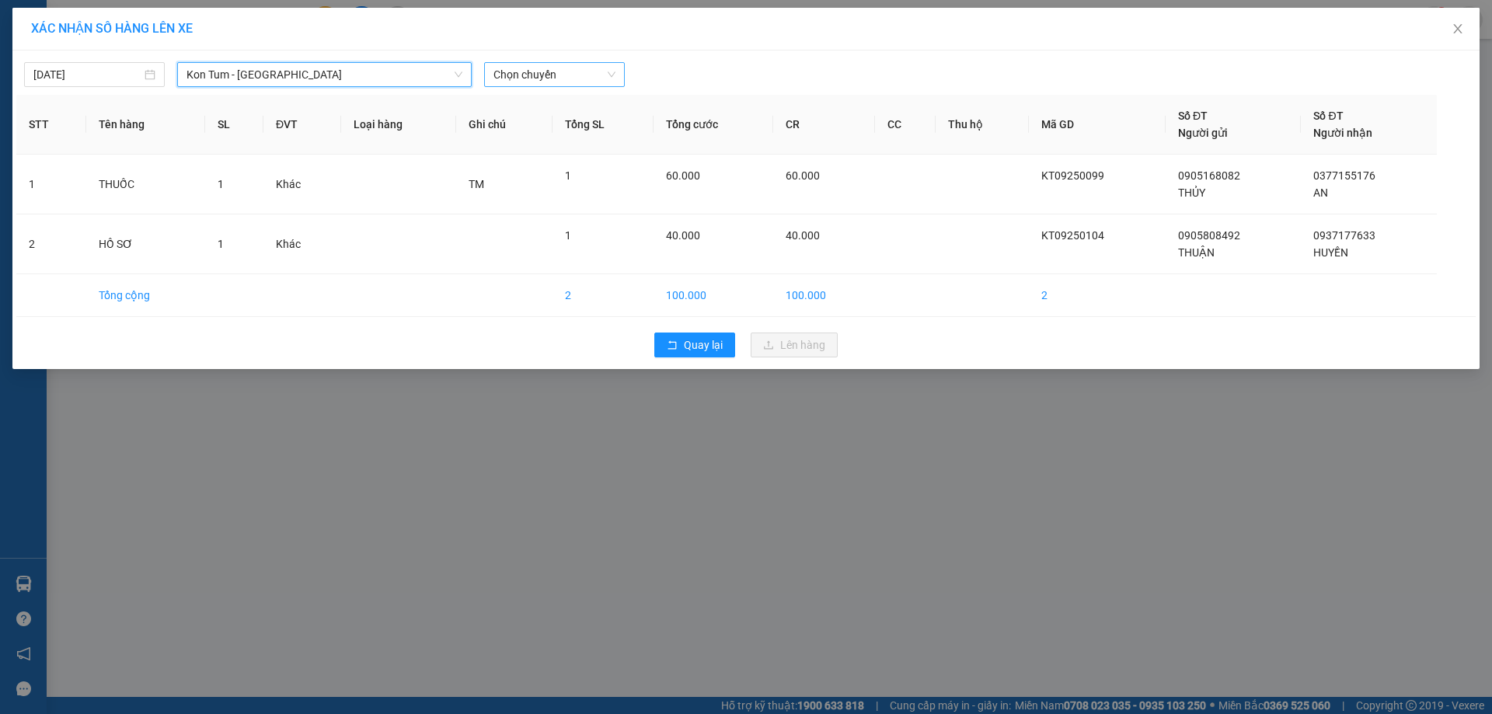
click at [518, 73] on span "Chọn chuyến" at bounding box center [555, 74] width 122 height 23
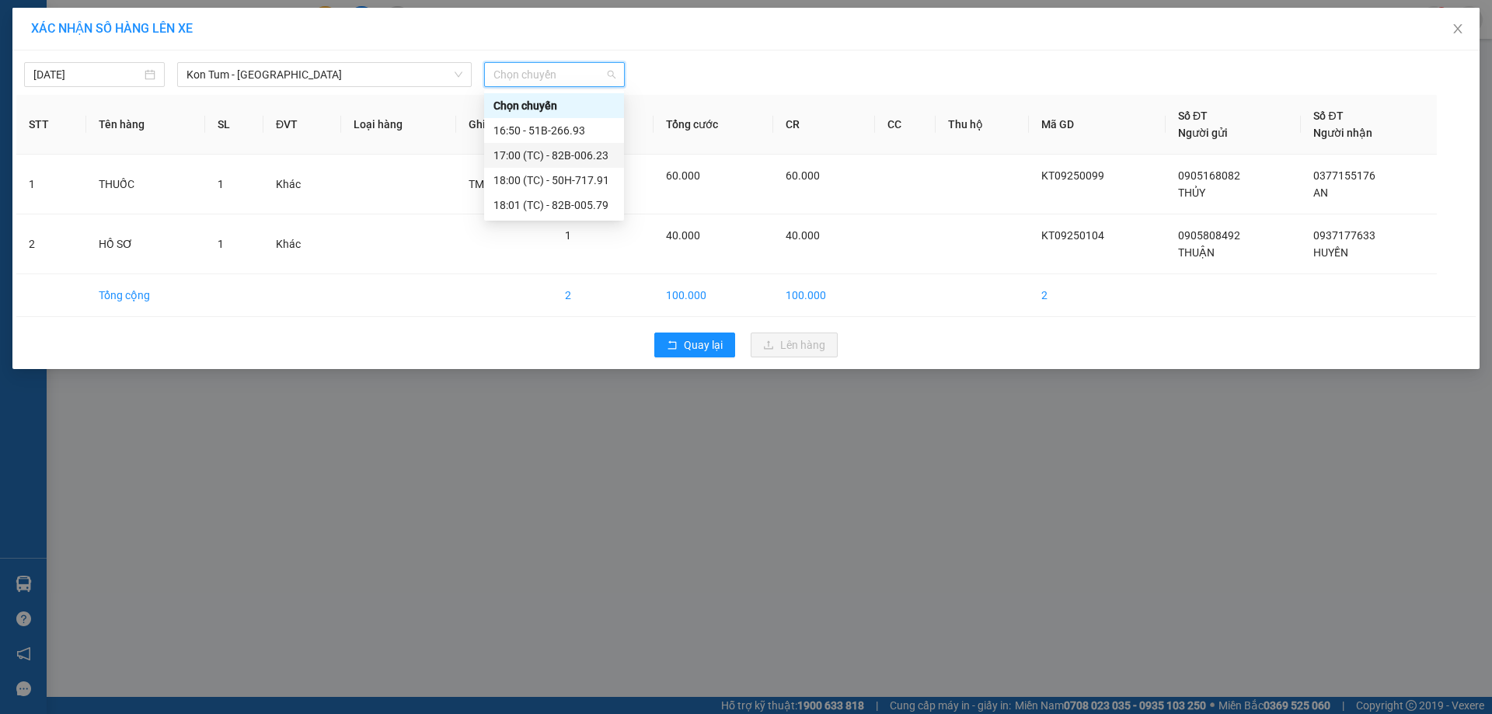
click at [529, 153] on div "17:00 (TC) - 82B-006.23" at bounding box center [554, 155] width 121 height 17
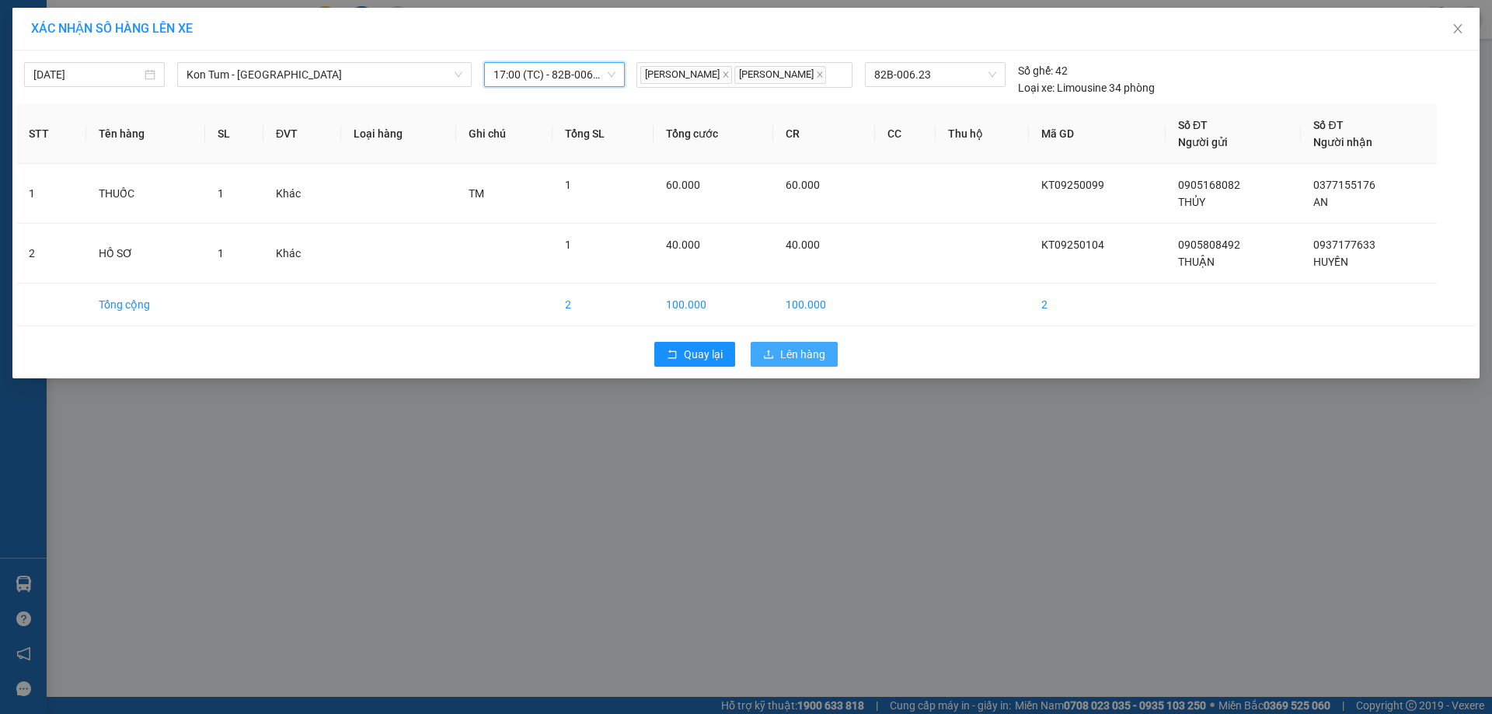
click at [814, 356] on span "Lên hàng" at bounding box center [802, 354] width 45 height 17
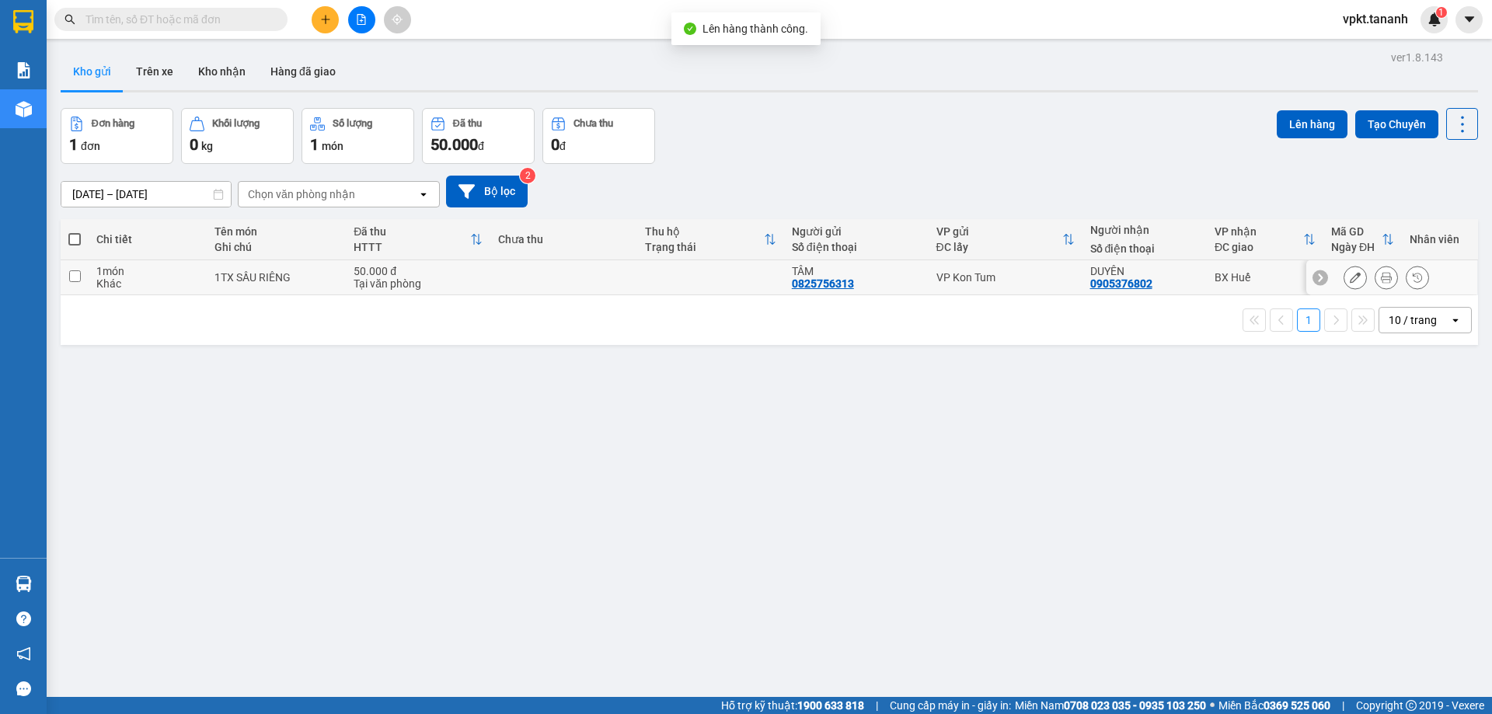
click at [72, 276] on input "checkbox" at bounding box center [75, 277] width 12 height 12
checkbox input "true"
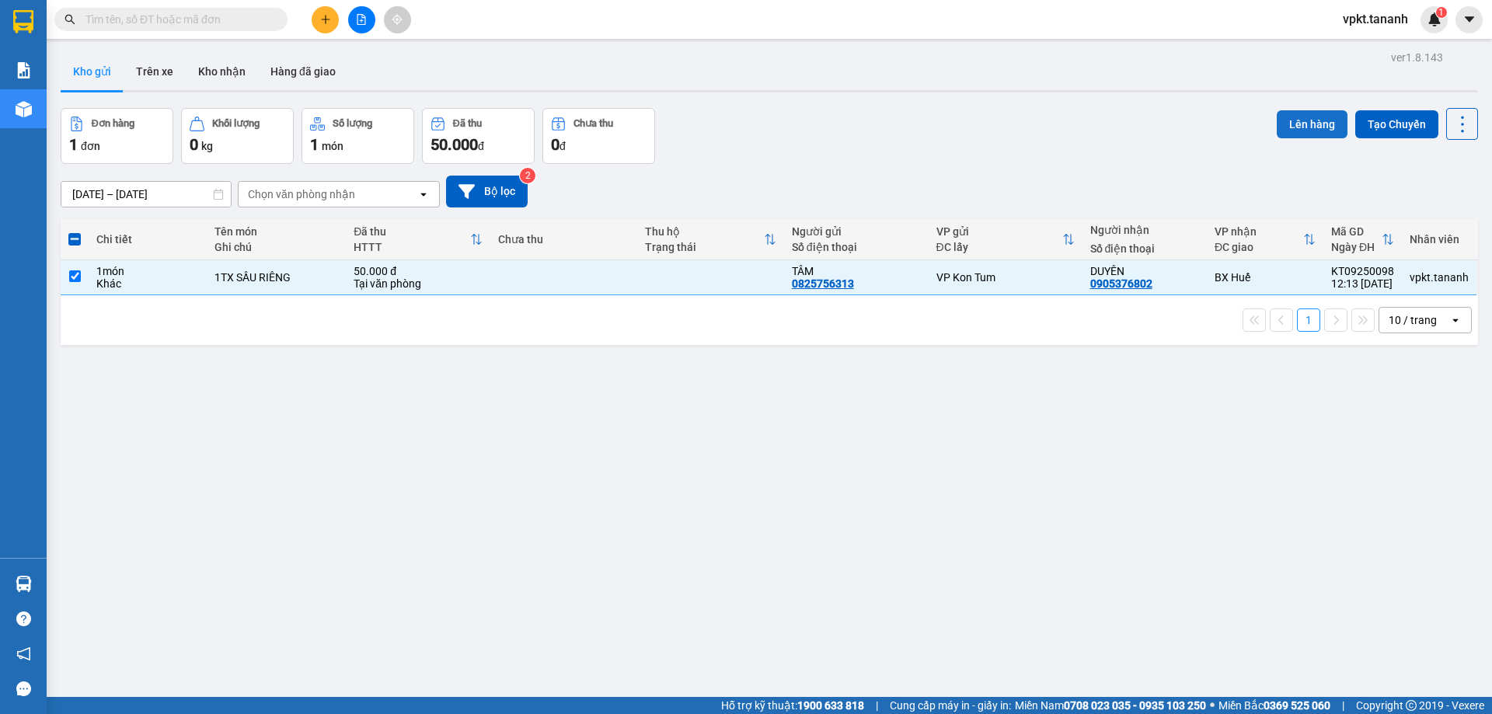
click at [1284, 127] on button "Lên hàng" at bounding box center [1312, 124] width 71 height 28
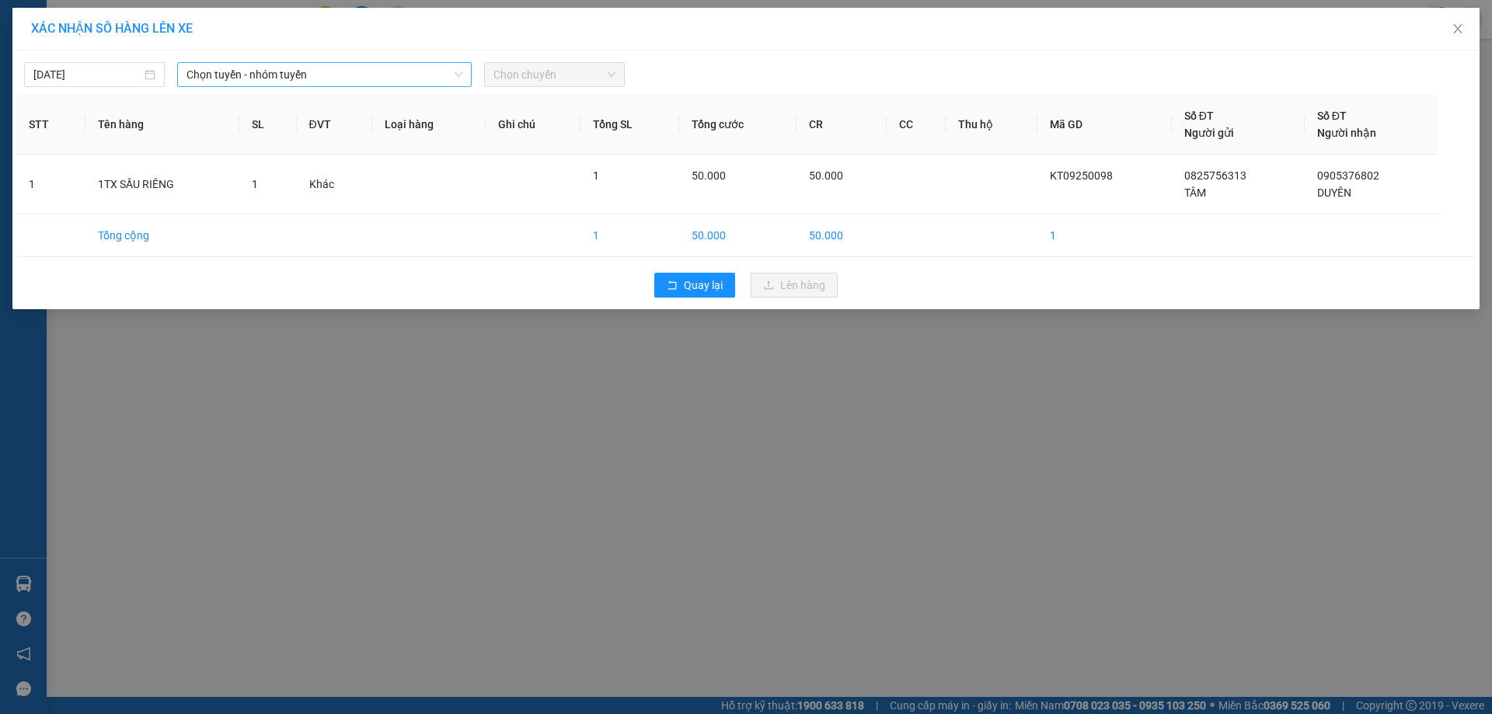
click at [365, 80] on span "Chọn tuyến - nhóm tuyến" at bounding box center [325, 74] width 276 height 23
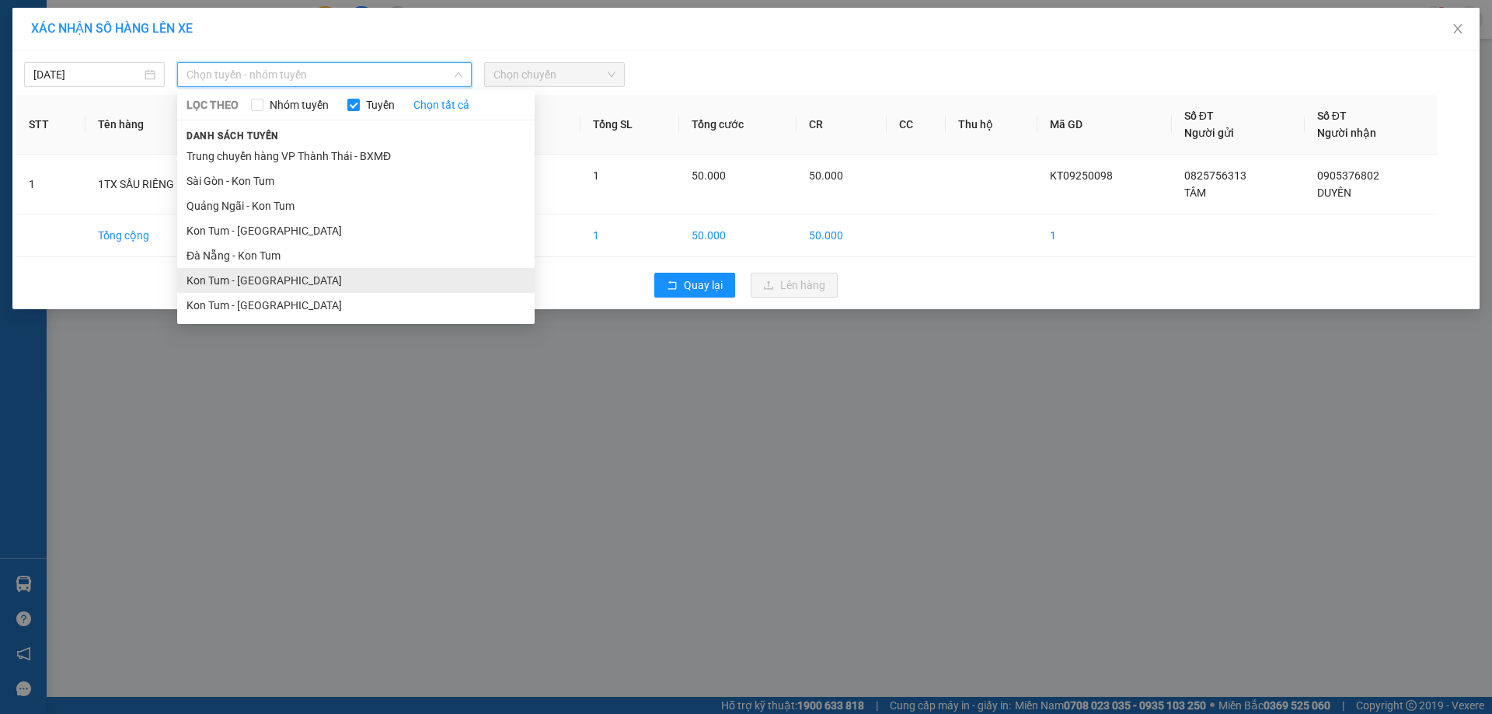
click at [280, 272] on li "Kon Tum - Đà Nẵng" at bounding box center [356, 280] width 358 height 25
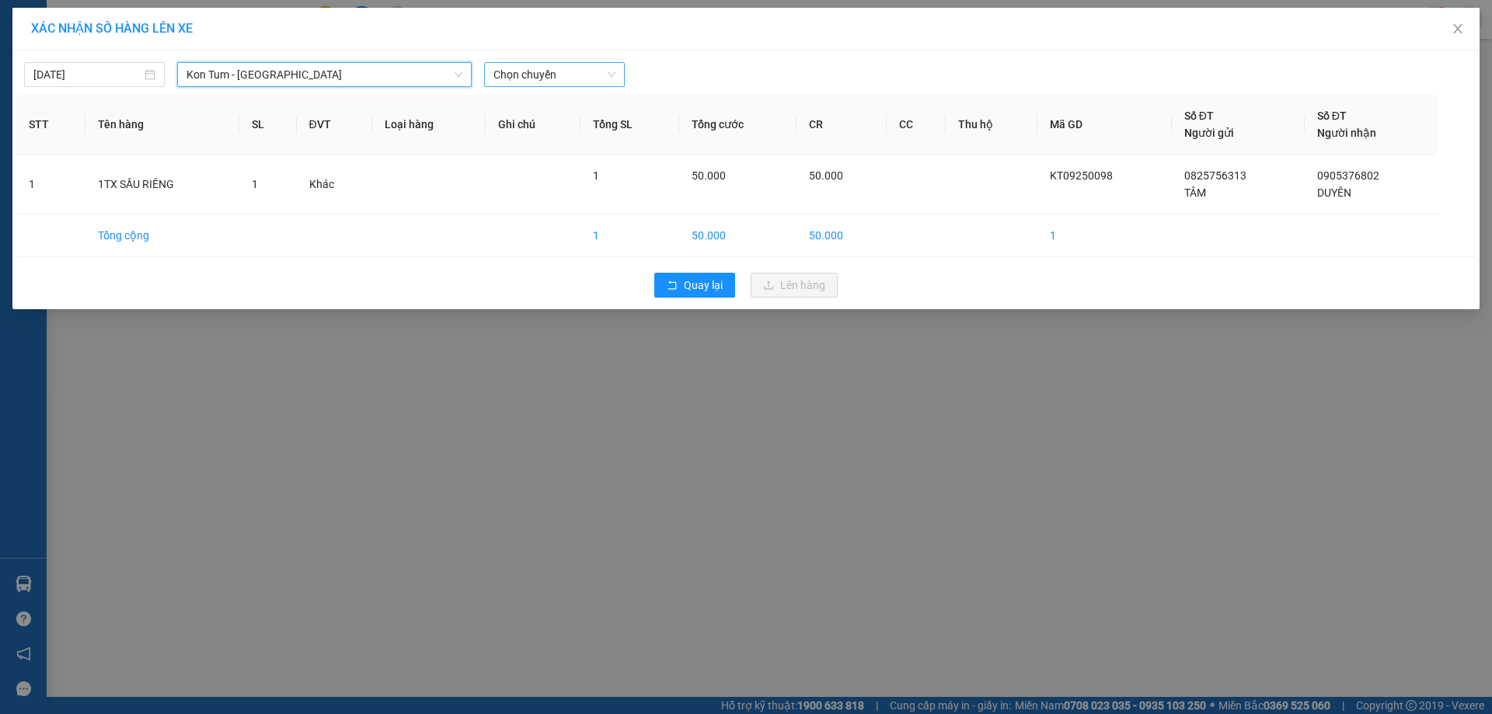
click at [529, 68] on span "Chọn chuyến" at bounding box center [555, 74] width 122 height 23
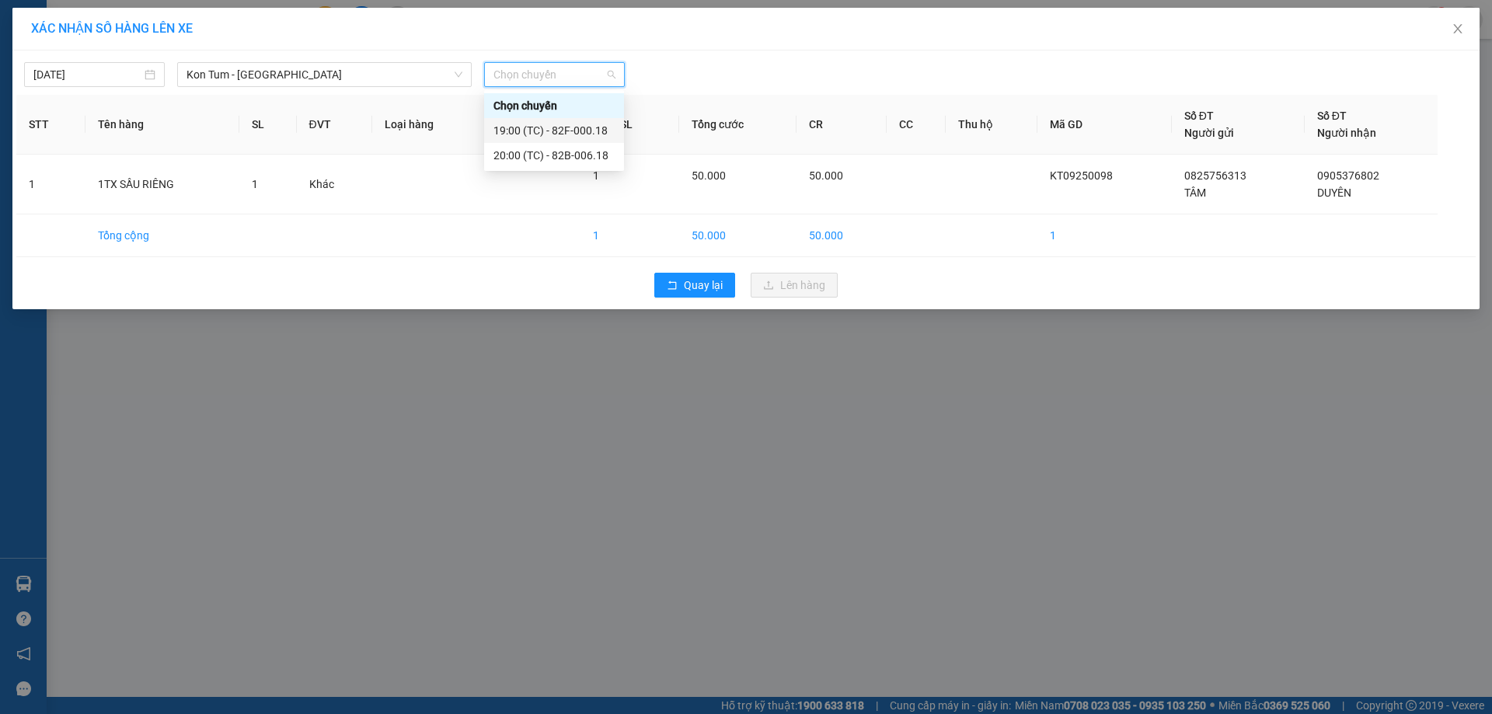
click at [571, 130] on div "19:00 (TC) - 82F-000.18" at bounding box center [554, 130] width 121 height 17
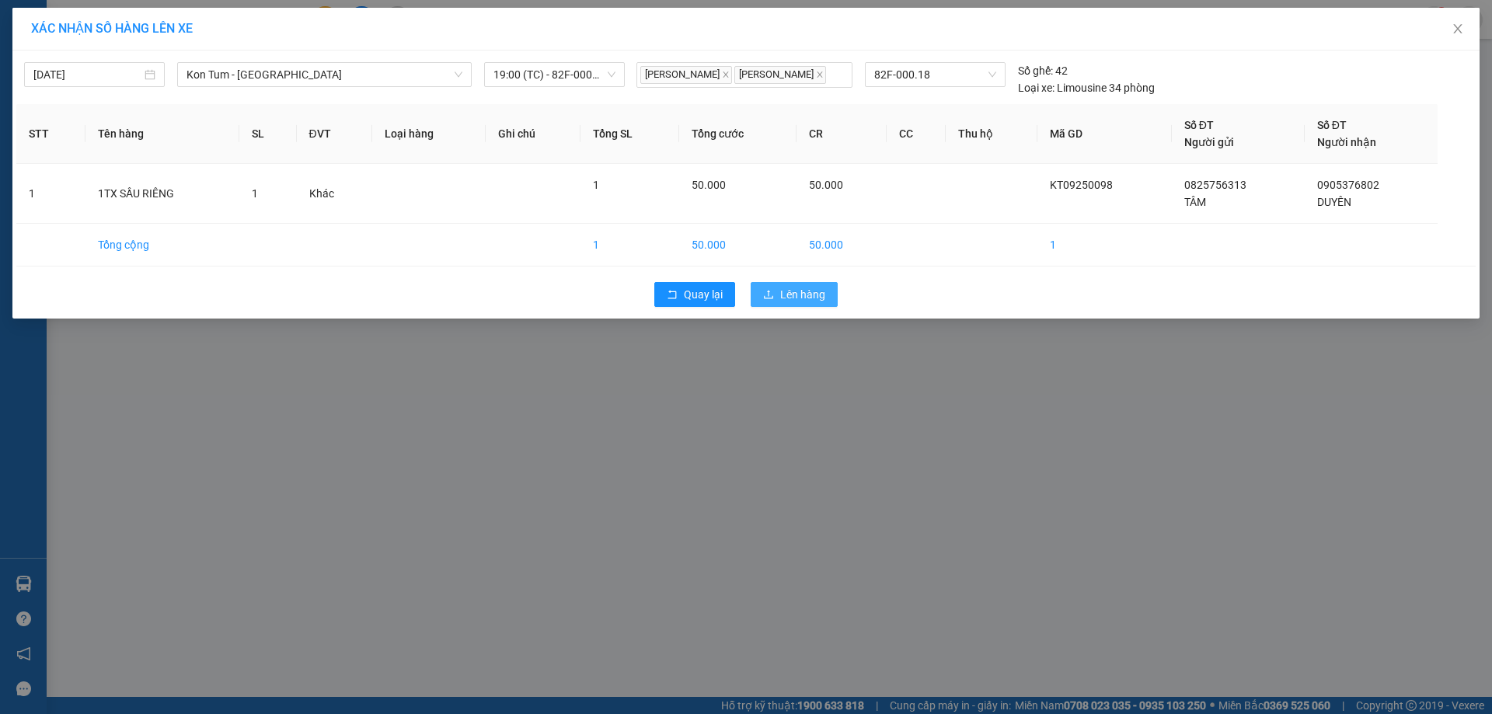
click at [812, 303] on span "Lên hàng" at bounding box center [802, 294] width 45 height 17
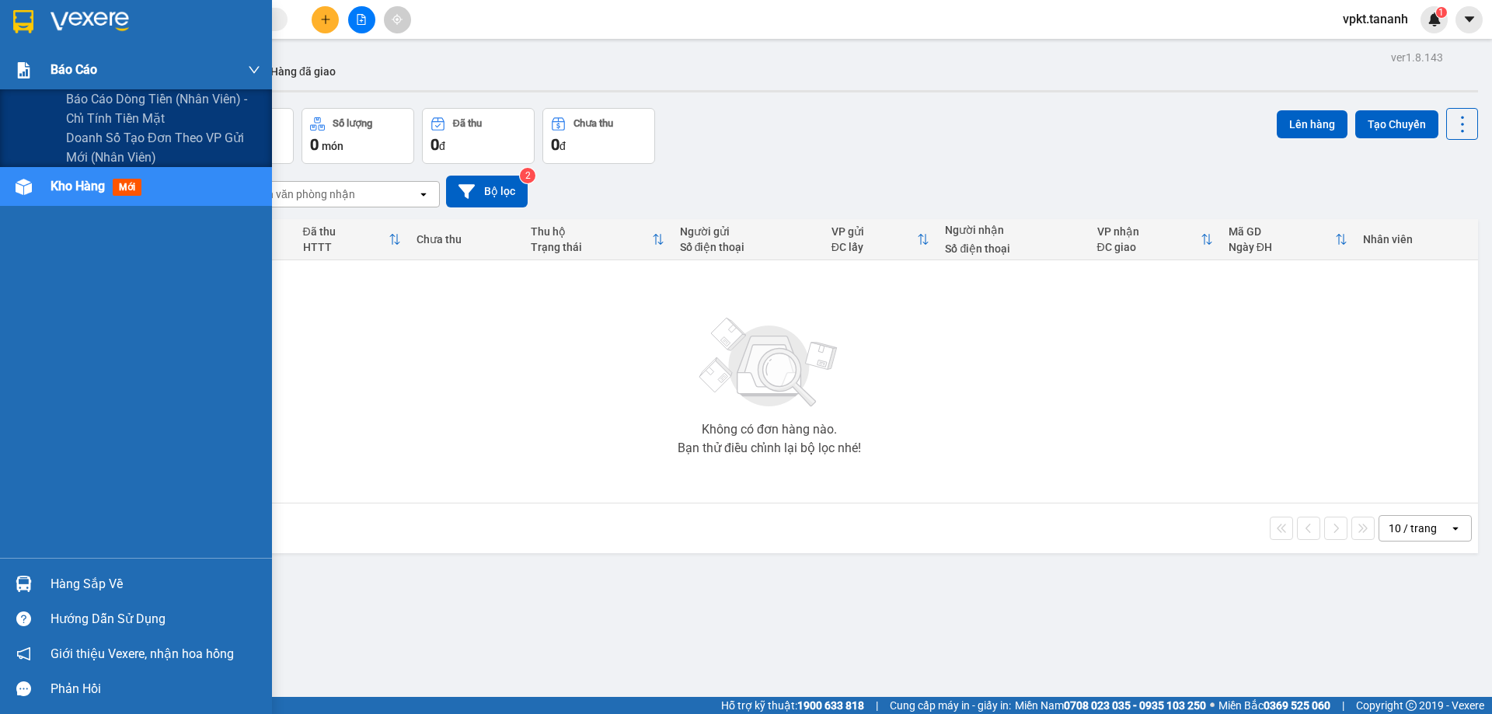
click at [35, 79] on div at bounding box center [23, 70] width 27 height 27
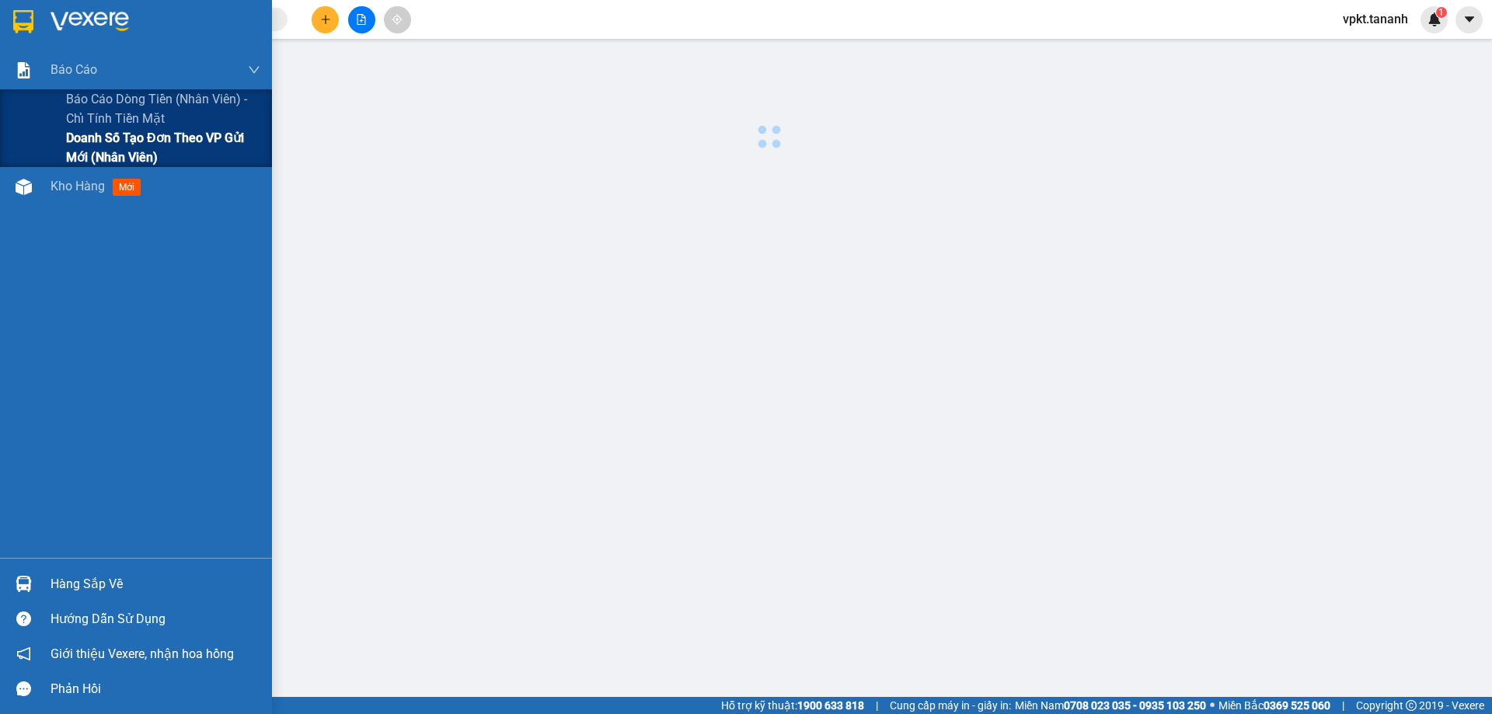
click at [86, 141] on span "Doanh số tạo đơn theo VP gửi mới (nhân viên)" at bounding box center [163, 147] width 194 height 39
